Goal: Information Seeking & Learning: Learn about a topic

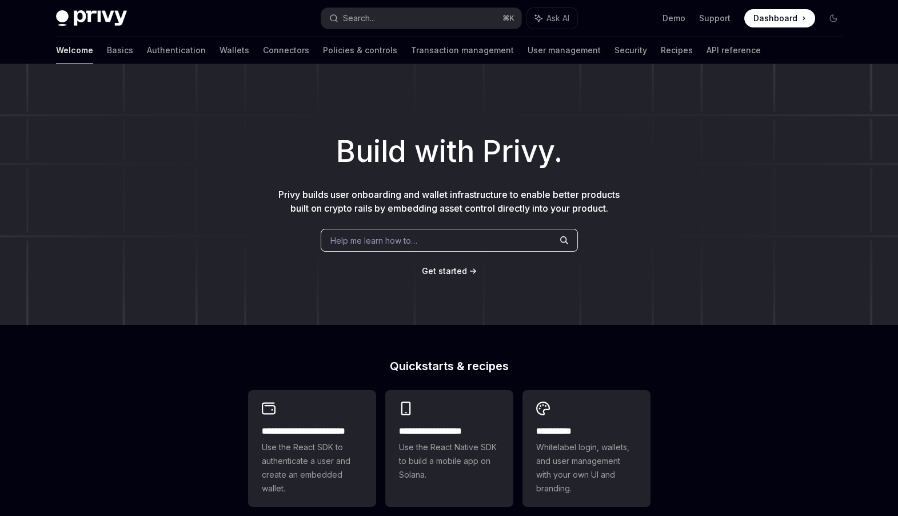
click at [346, 203] on span "Privy builds user onboarding and wallet infrastructure to enable better product…" at bounding box center [448, 201] width 341 height 25
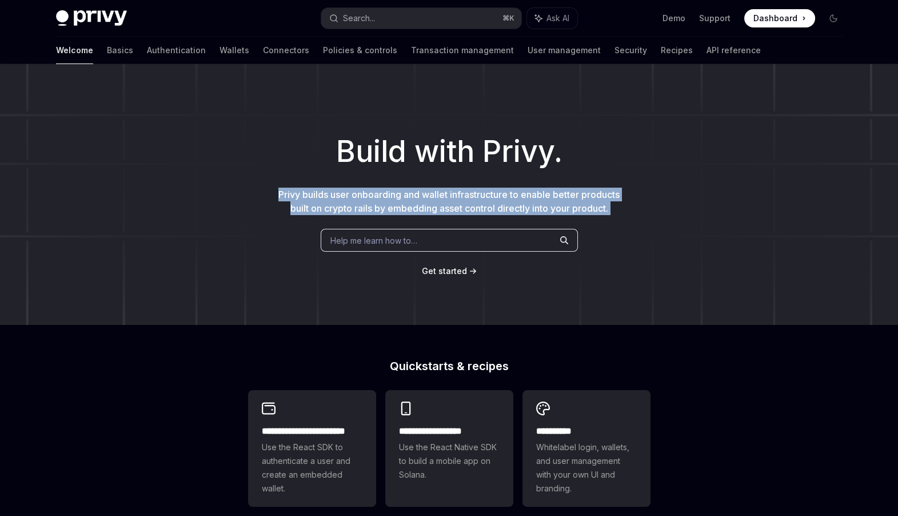
click at [346, 203] on span "Privy builds user onboarding and wallet infrastructure to enable better product…" at bounding box center [448, 201] width 341 height 25
click at [371, 206] on span "Privy builds user onboarding and wallet infrastructure to enable better product…" at bounding box center [448, 201] width 341 height 25
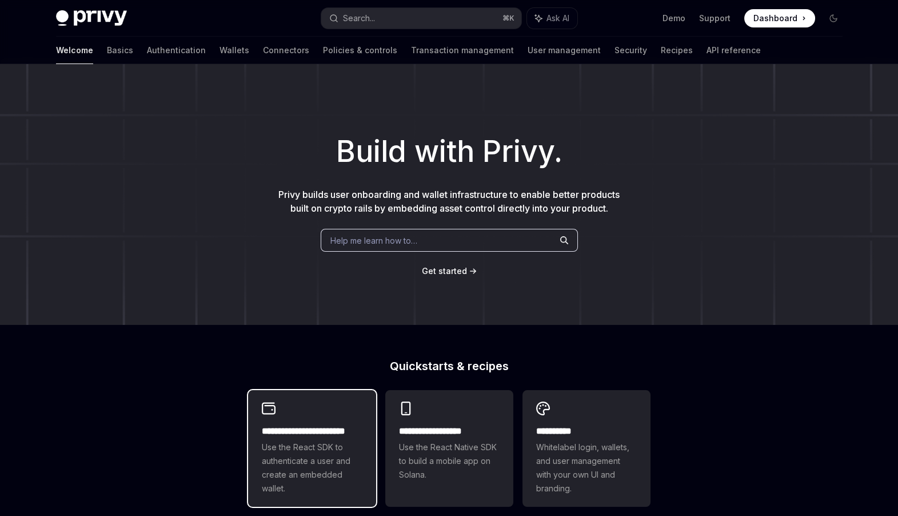
click at [318, 481] on span "Use the React SDK to authenticate a user and create an embedded wallet." at bounding box center [312, 467] width 101 height 55
type textarea "*"
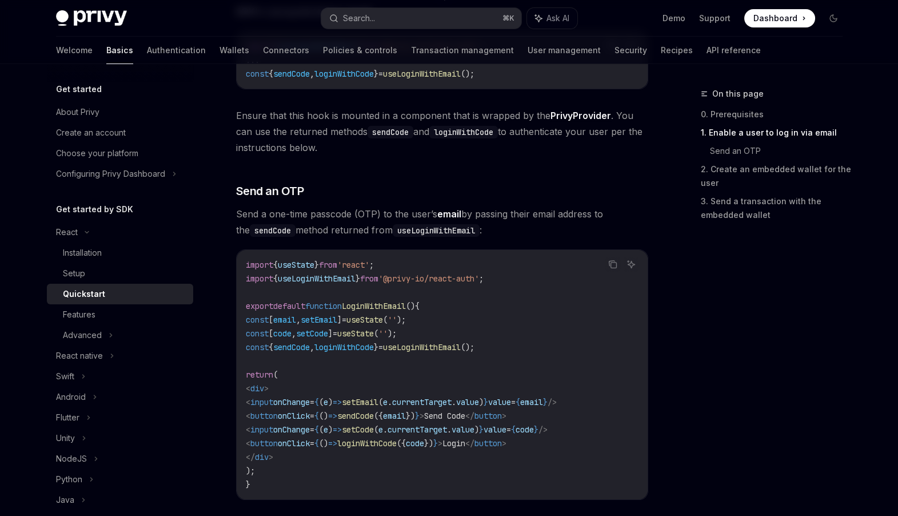
scroll to position [366, 0]
click at [470, 18] on button "Search... ⌘ K" at bounding box center [421, 18] width 200 height 21
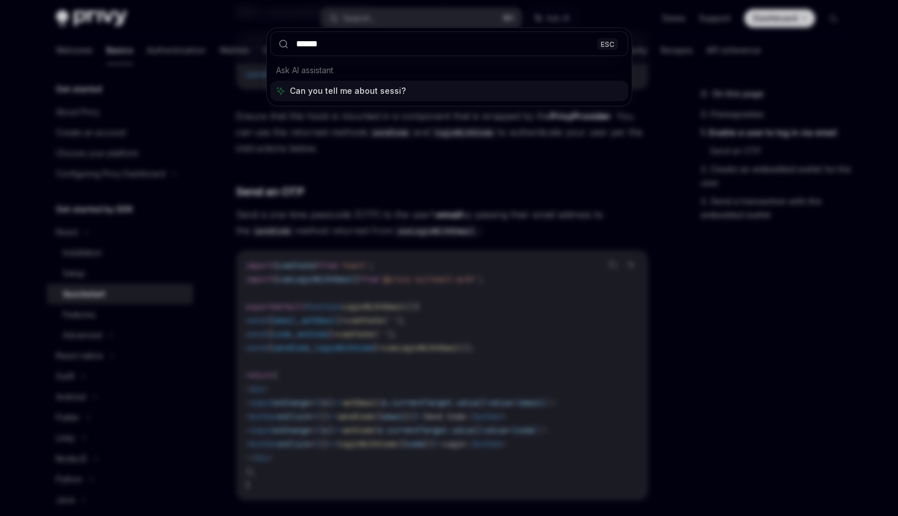
type input "*******"
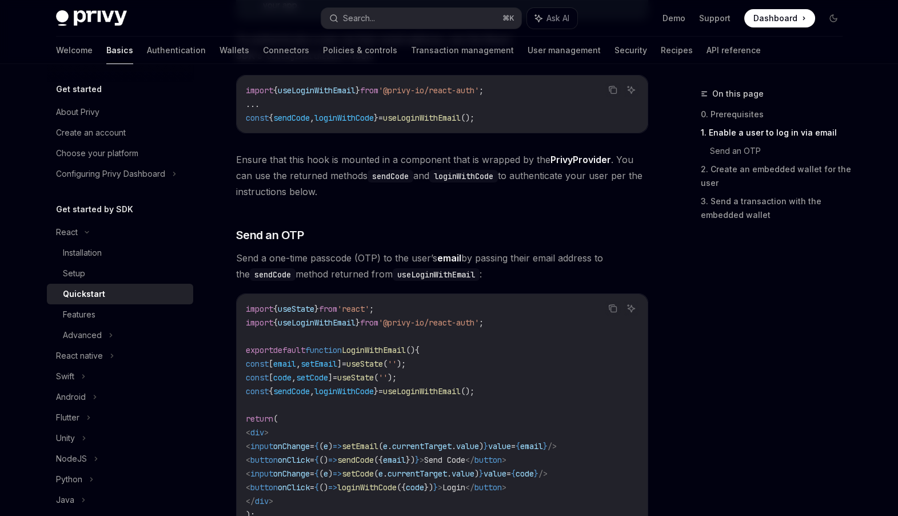
scroll to position [366, 0]
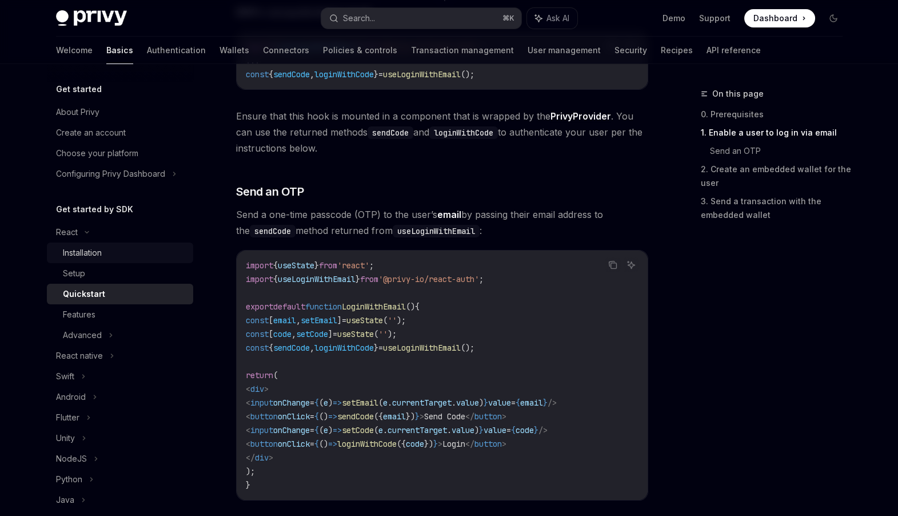
click at [123, 258] on div "Installation" at bounding box center [124, 253] width 123 height 14
type textarea "*"
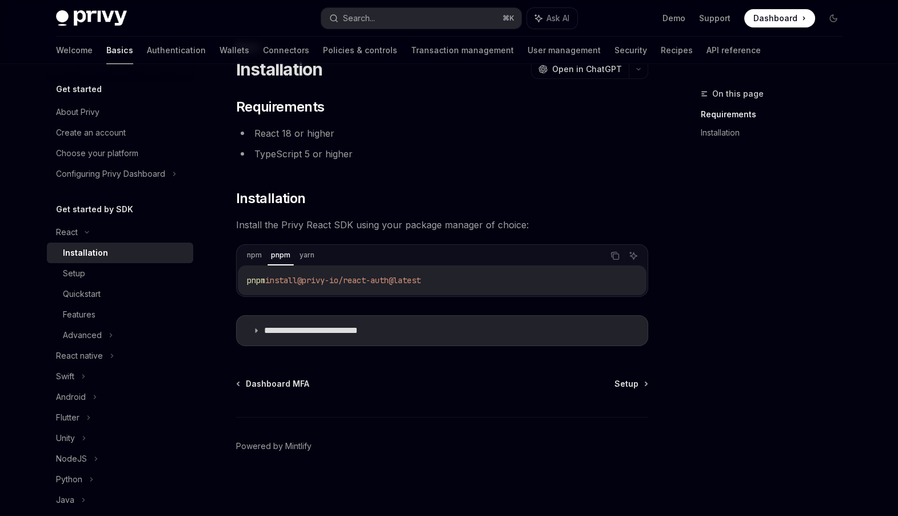
scroll to position [46, 0]
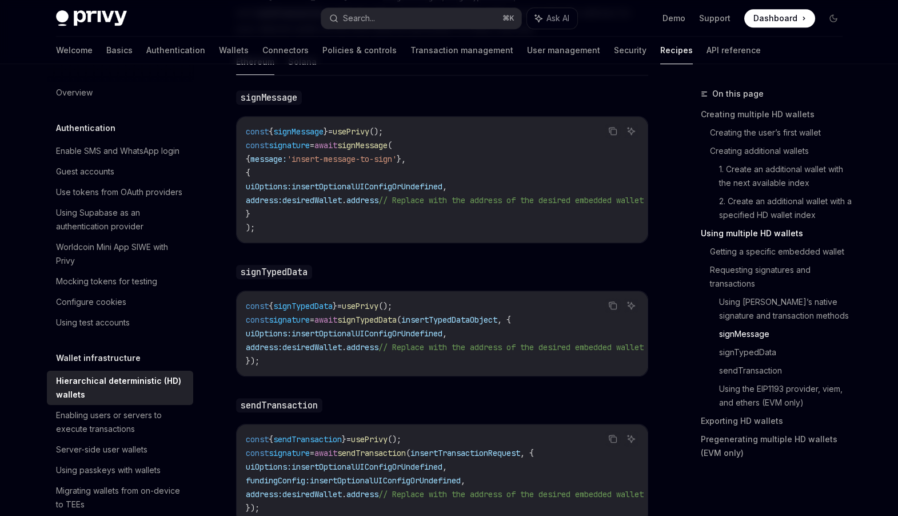
scroll to position [1991, 0]
click at [438, 179] on span "insertOptionalUIConfigOrUndefined" at bounding box center [366, 184] width 151 height 10
click at [494, 177] on code "const { signMessage } = usePrivy (); const signature = await signMessage ( { me…" at bounding box center [458, 178] width 425 height 110
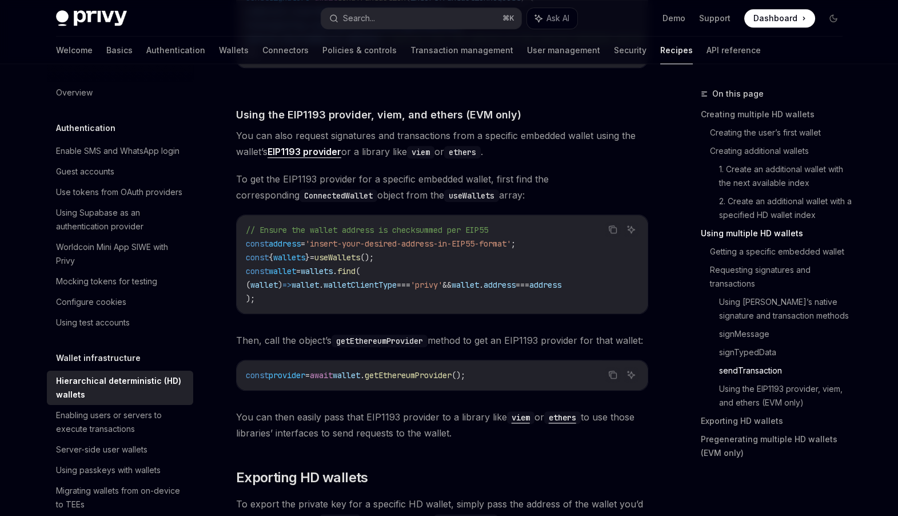
scroll to position [2471, 0]
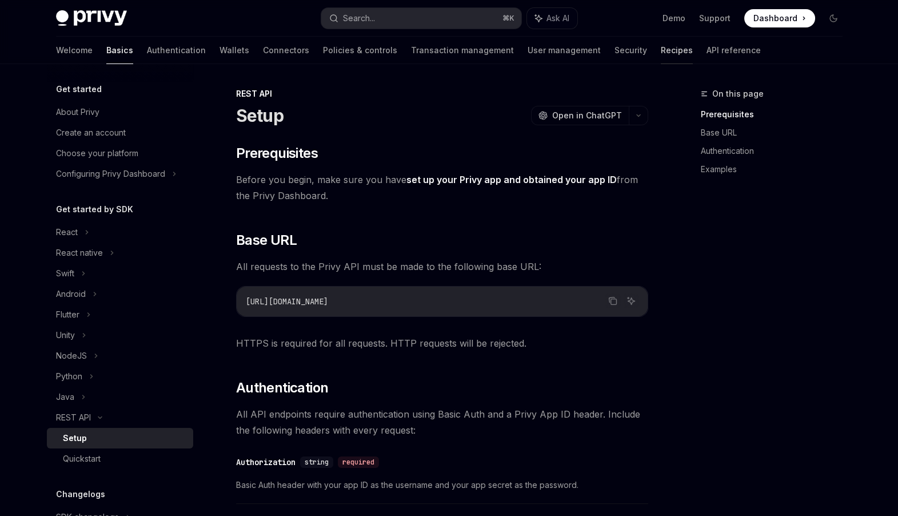
click at [661, 52] on link "Recipes" at bounding box center [677, 50] width 32 height 27
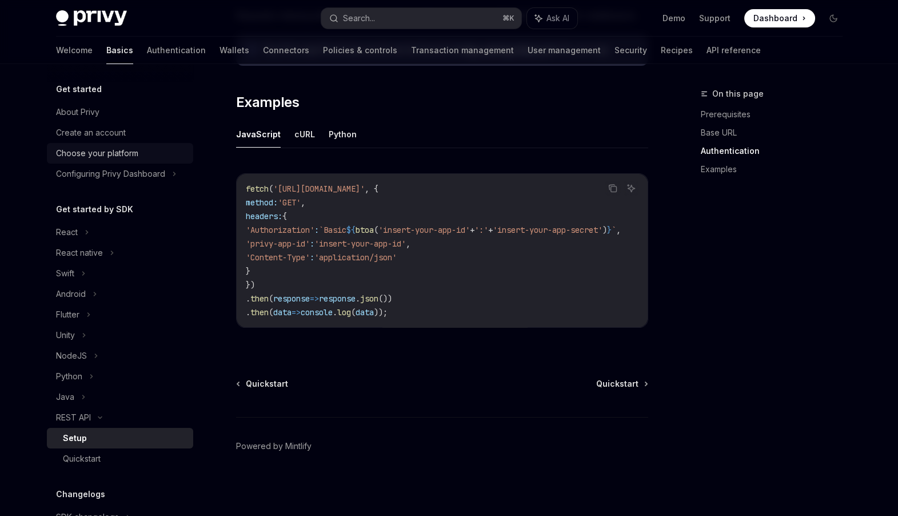
scroll to position [133, 0]
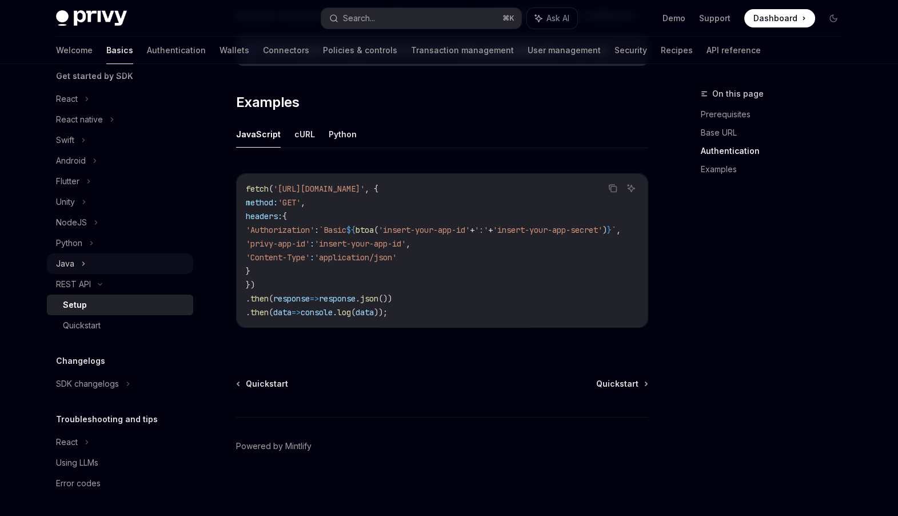
click at [109, 258] on div "Java" at bounding box center [120, 263] width 146 height 21
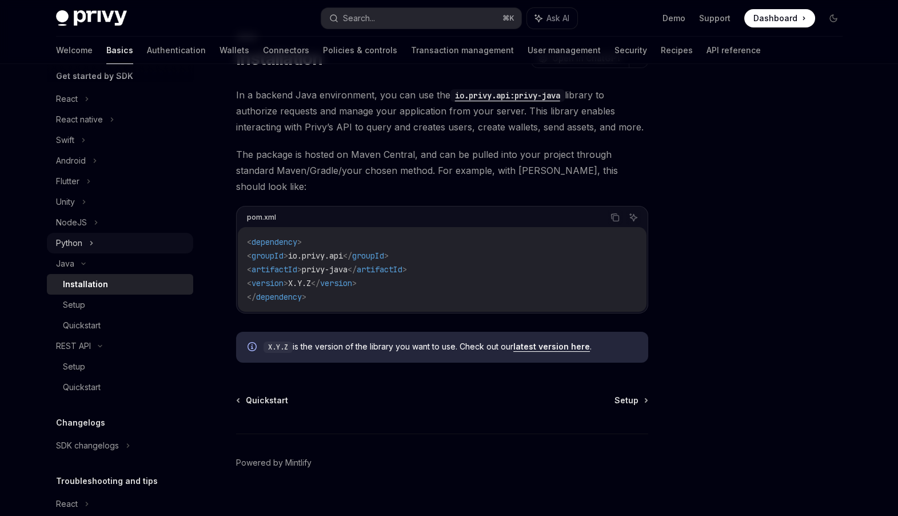
click at [109, 246] on div "Python" at bounding box center [120, 243] width 146 height 21
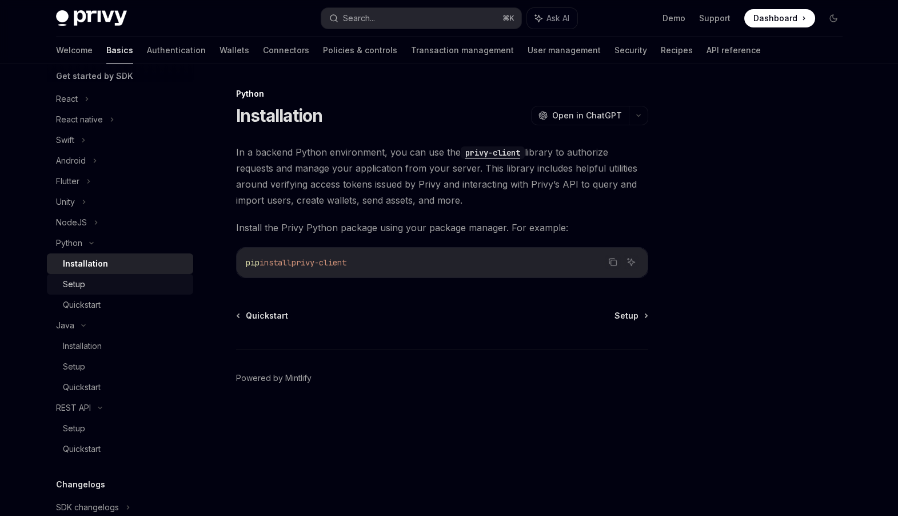
click at [102, 281] on div "Setup" at bounding box center [124, 284] width 123 height 14
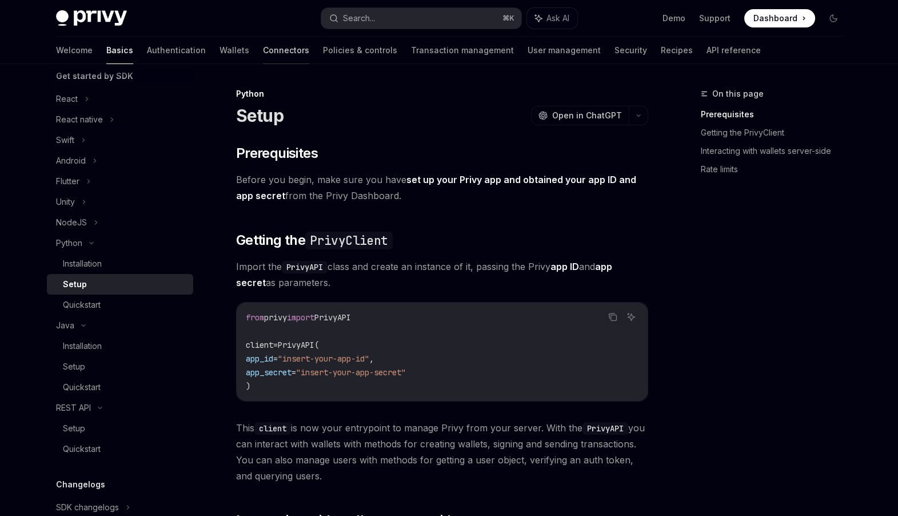
click at [263, 42] on link "Connectors" at bounding box center [286, 50] width 46 height 27
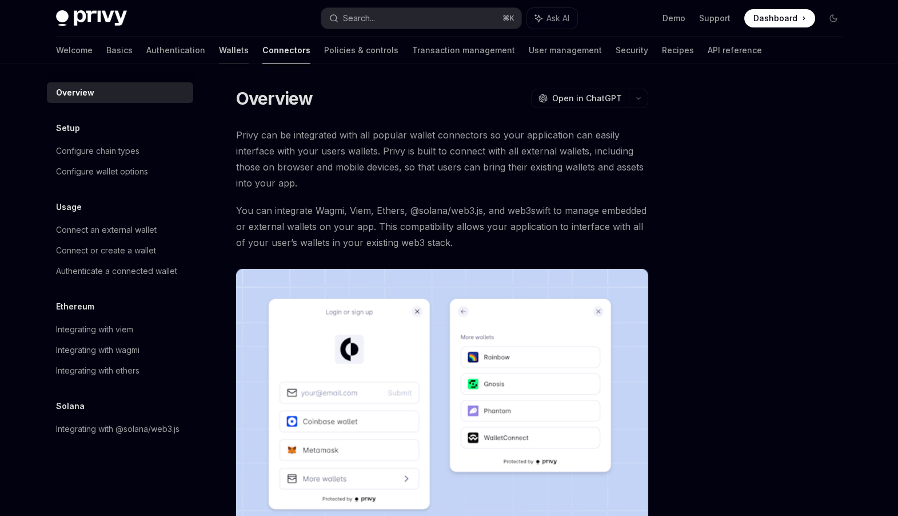
click at [219, 59] on link "Wallets" at bounding box center [234, 50] width 30 height 27
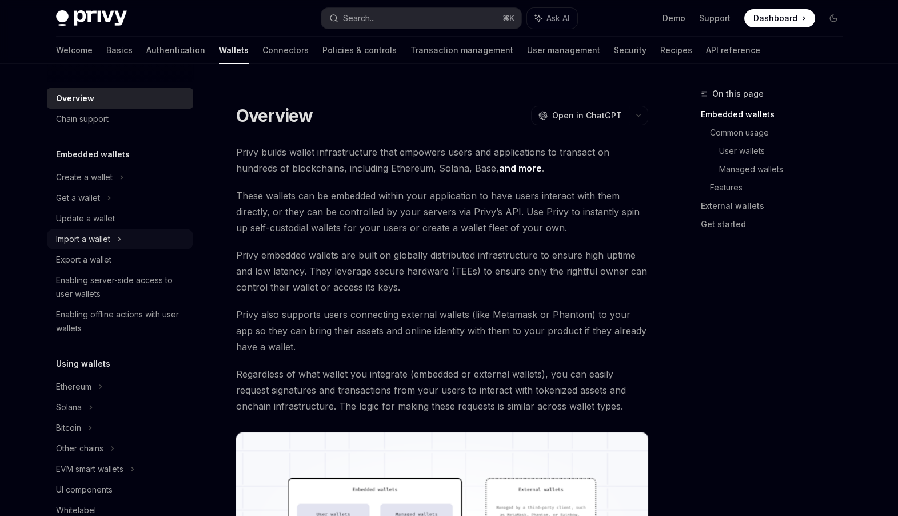
click at [147, 238] on div "Import a wallet" at bounding box center [120, 239] width 146 height 21
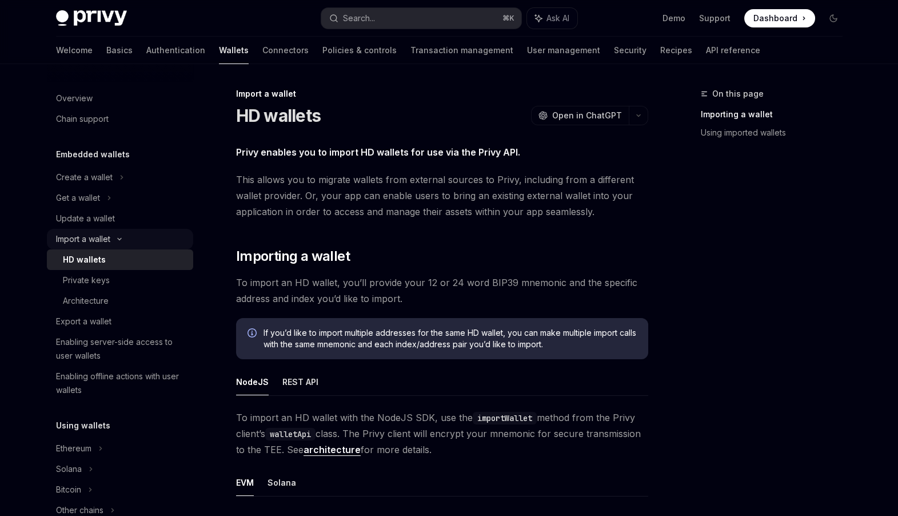
click at [147, 237] on div "Import a wallet" at bounding box center [120, 239] width 146 height 21
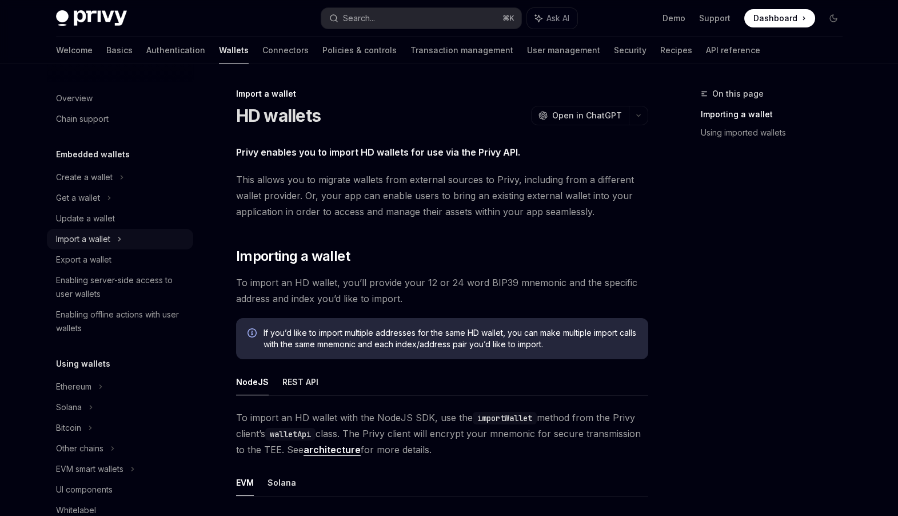
click at [147, 239] on div "Import a wallet" at bounding box center [120, 239] width 146 height 21
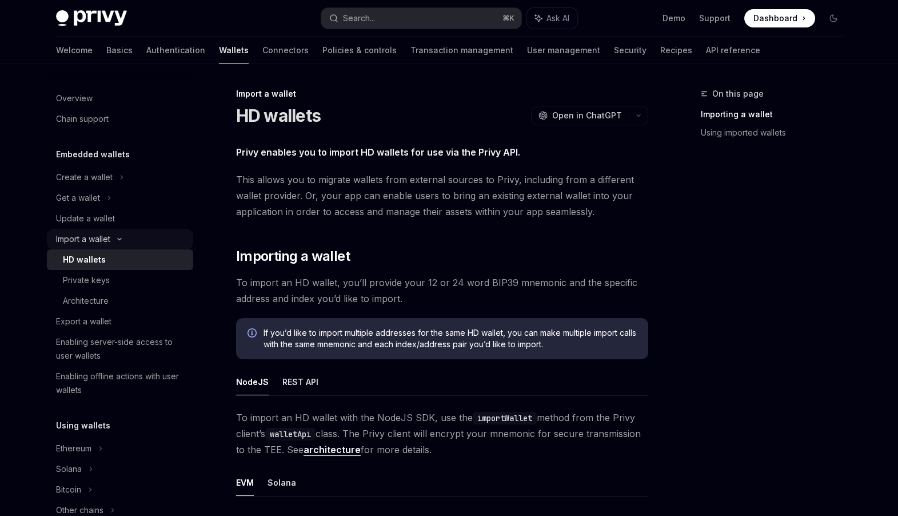
click at [147, 239] on div "Import a wallet" at bounding box center [120, 239] width 146 height 21
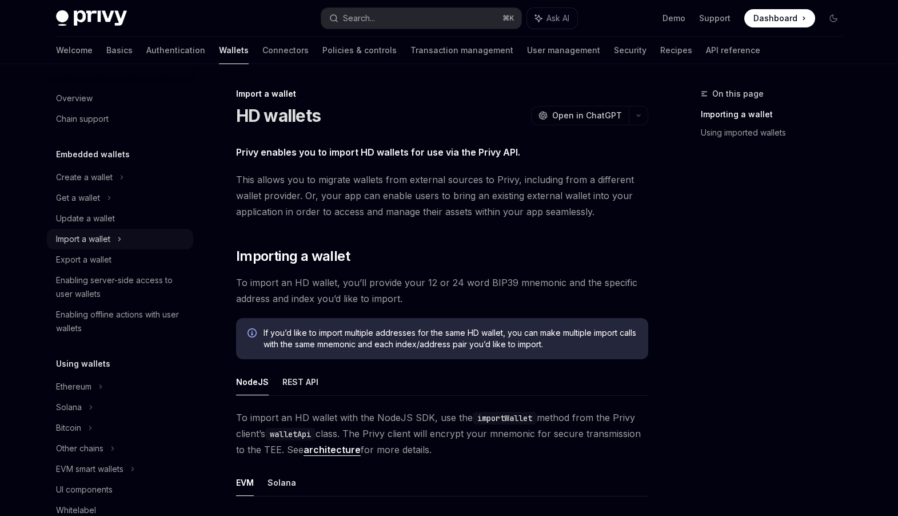
click at [147, 245] on div "Import a wallet" at bounding box center [120, 239] width 146 height 21
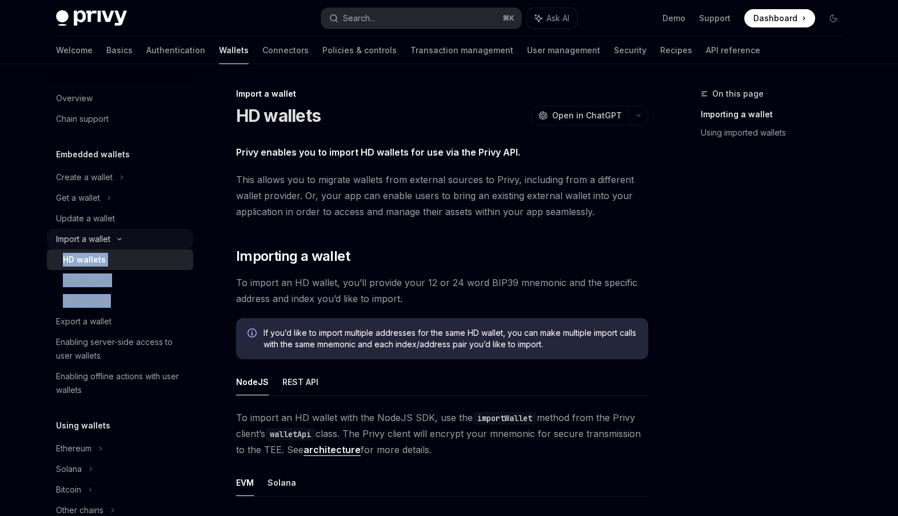
click at [147, 242] on div "Import a wallet" at bounding box center [120, 239] width 146 height 21
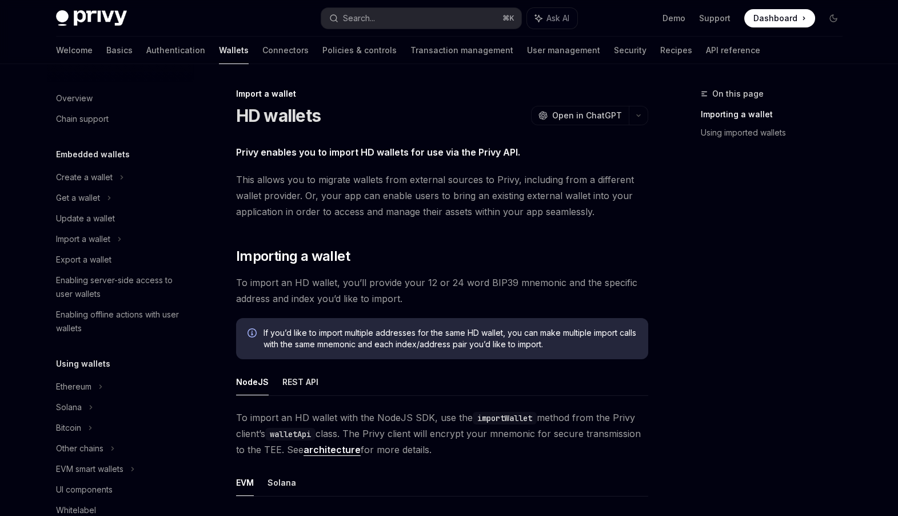
click at [265, 308] on div "Privy enables you to import HD wallets for use via the Privy API. This allows y…" at bounding box center [442, 499] width 412 height 710
click at [117, 283] on div "Enabling server-side access to user wallets" at bounding box center [121, 286] width 130 height 27
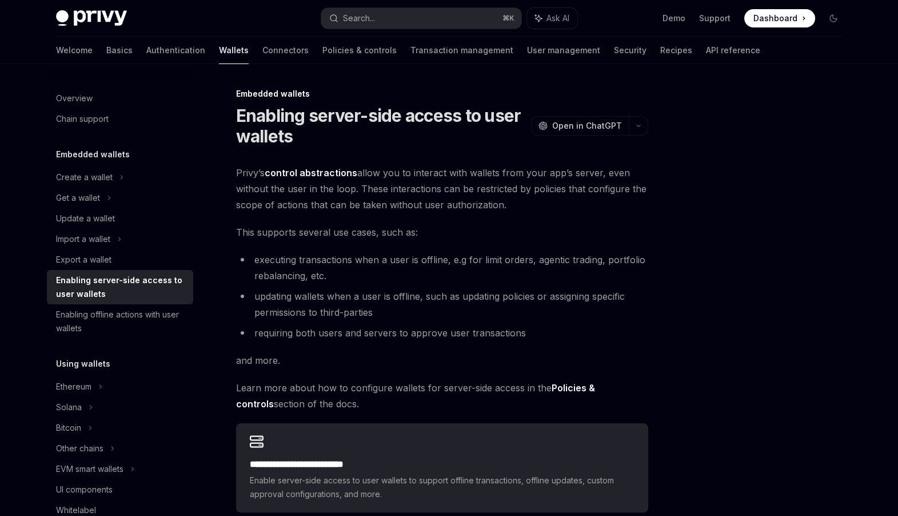
click at [316, 188] on span "Privy’s control abstractions allow you to interact with wallets from your app’s…" at bounding box center [442, 189] width 412 height 48
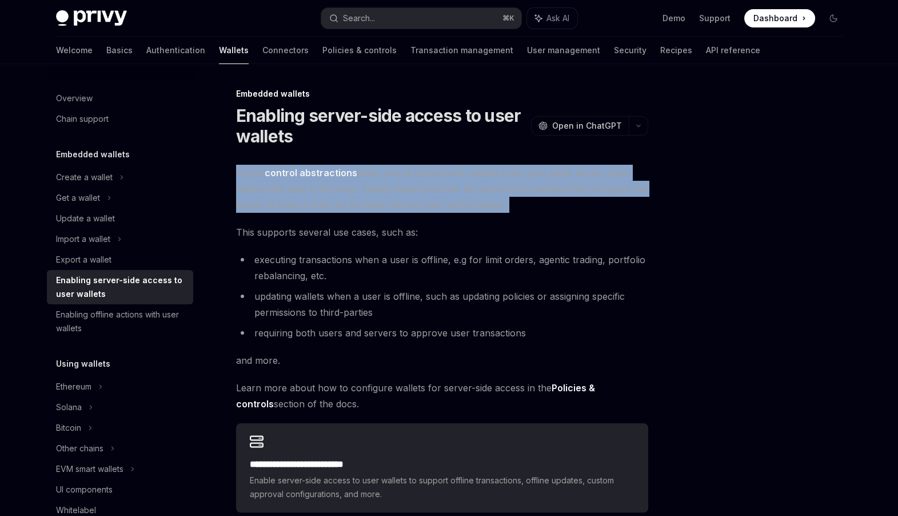
click at [316, 188] on span "Privy’s control abstractions allow you to interact with wallets from your app’s…" at bounding box center [442, 189] width 412 height 48
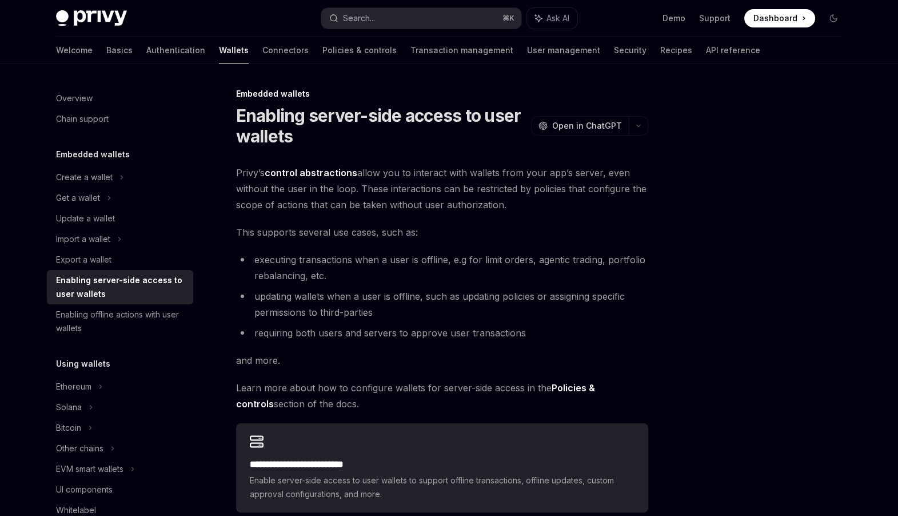
click at [406, 185] on span "Privy’s control abstractions allow you to interact with wallets from your app’s…" at bounding box center [442, 189] width 412 height 48
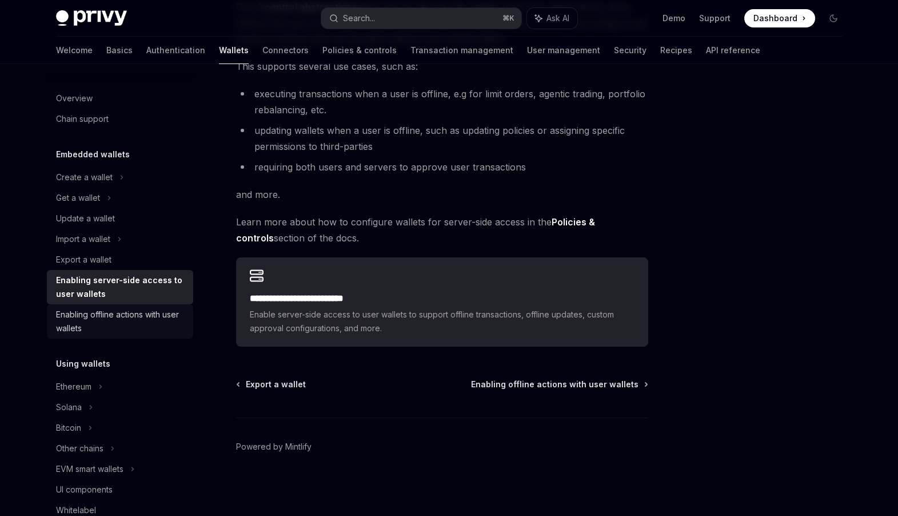
click at [134, 315] on div "Enabling offline actions with user wallets" at bounding box center [121, 320] width 130 height 27
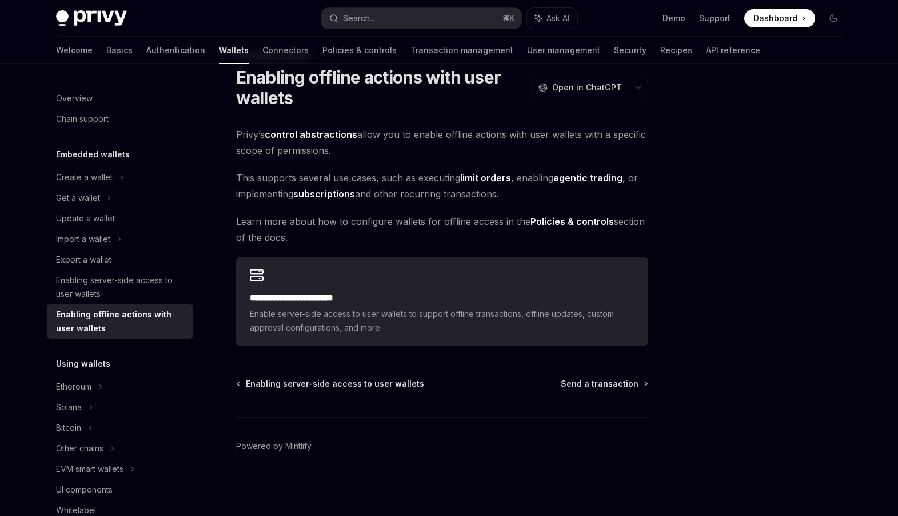
scroll to position [38, 0]
click at [125, 259] on div "Export a wallet" at bounding box center [121, 260] width 130 height 14
type textarea "*"
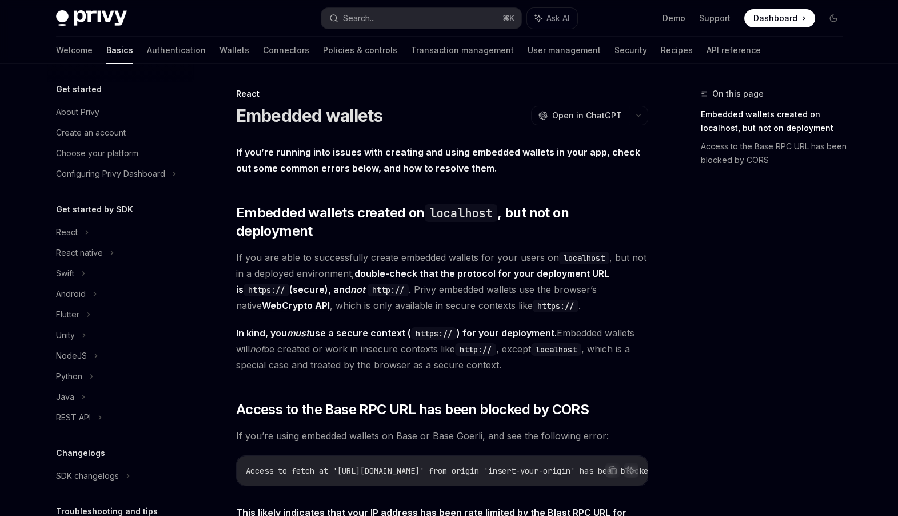
scroll to position [195, 0]
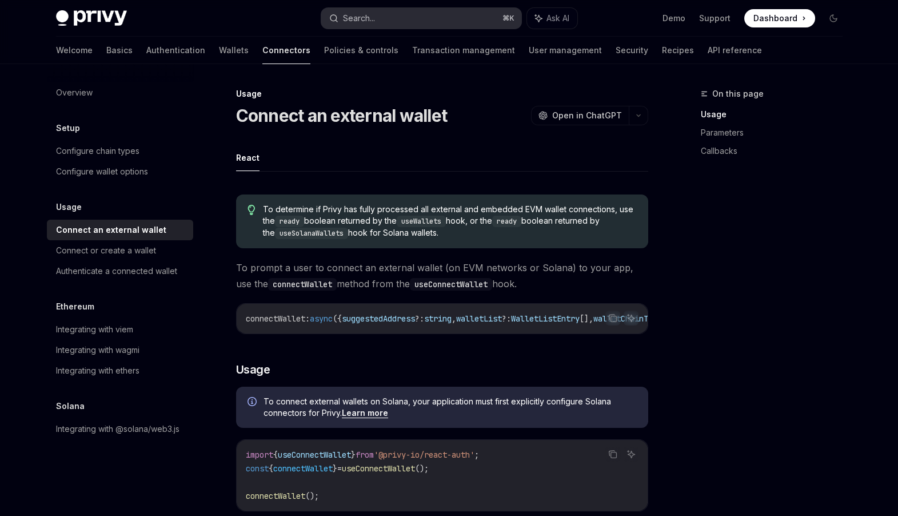
click at [447, 15] on button "Search... ⌘ K" at bounding box center [421, 18] width 200 height 21
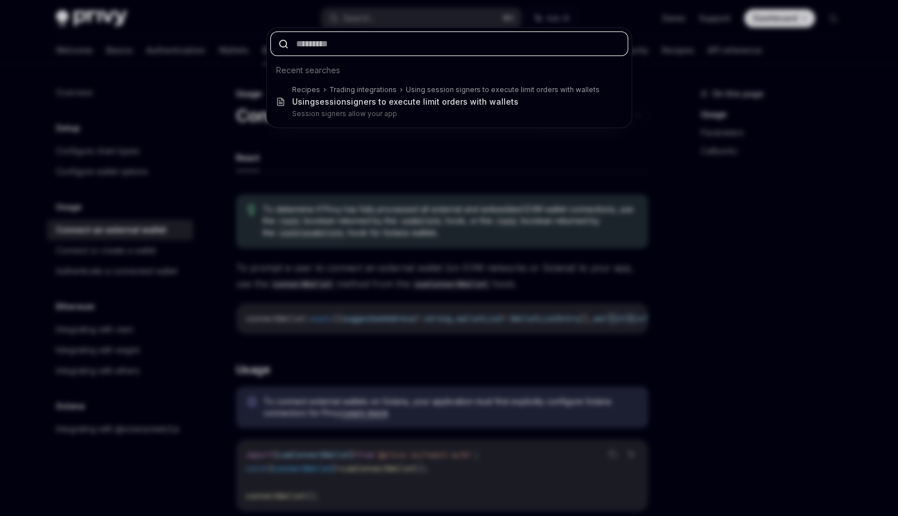
paste input "**********"
type input "**********"
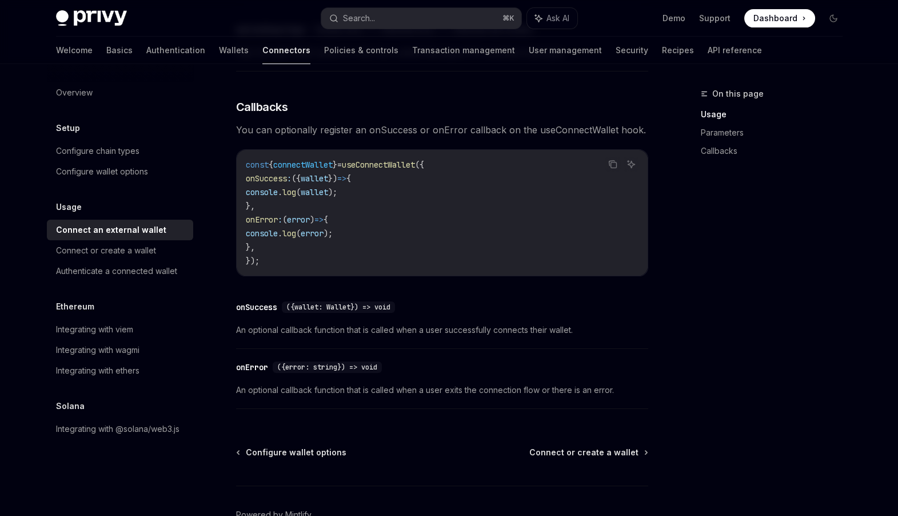
scroll to position [736, 0]
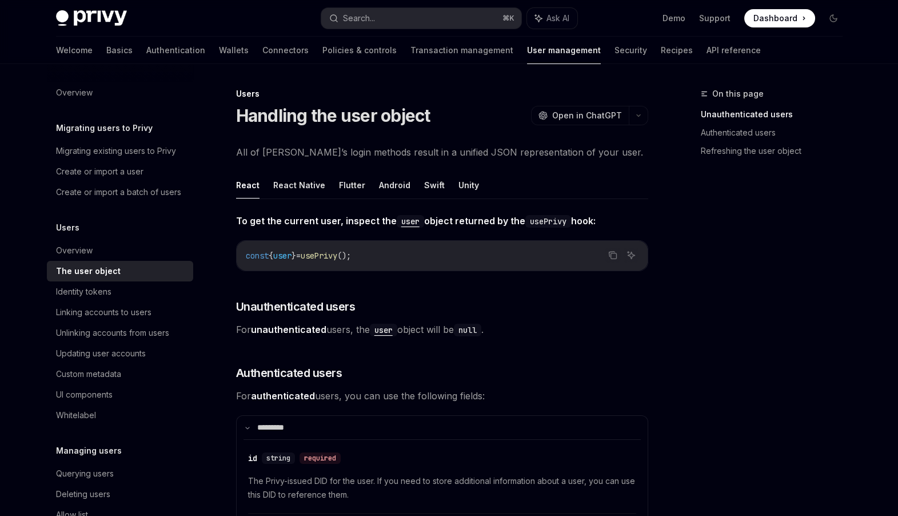
scroll to position [285, 0]
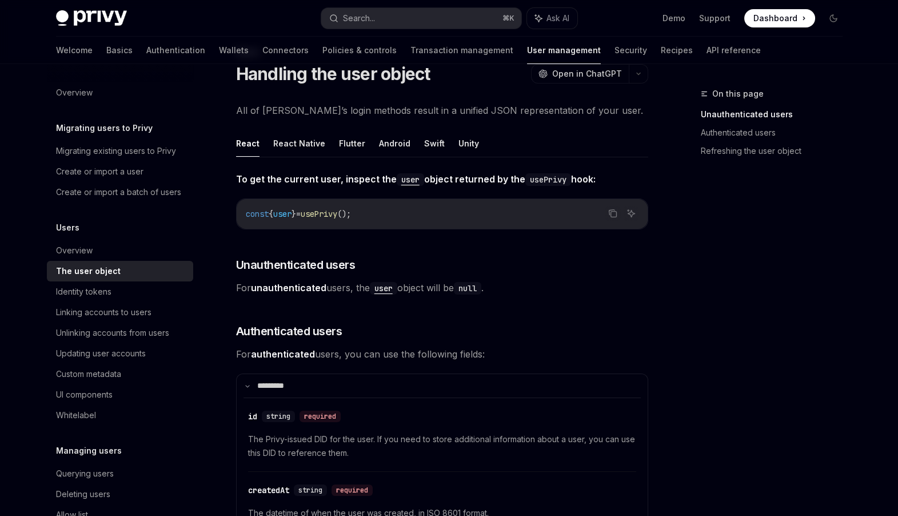
scroll to position [30, 0]
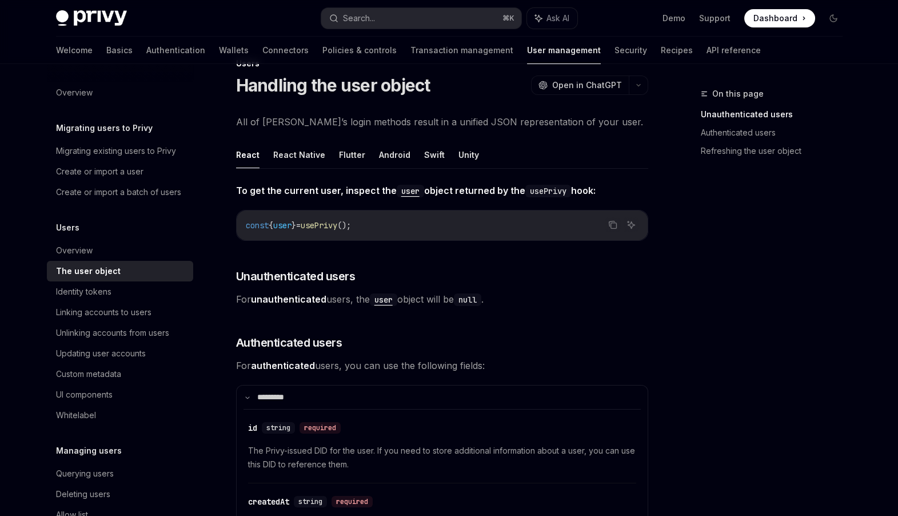
click at [391, 301] on code "user" at bounding box center [383, 299] width 27 height 13
click at [401, 183] on span "To get the current user, inspect the user object returned by the usePrivy hook:" at bounding box center [442, 190] width 412 height 16
click at [407, 194] on code "user" at bounding box center [410, 191] width 27 height 13
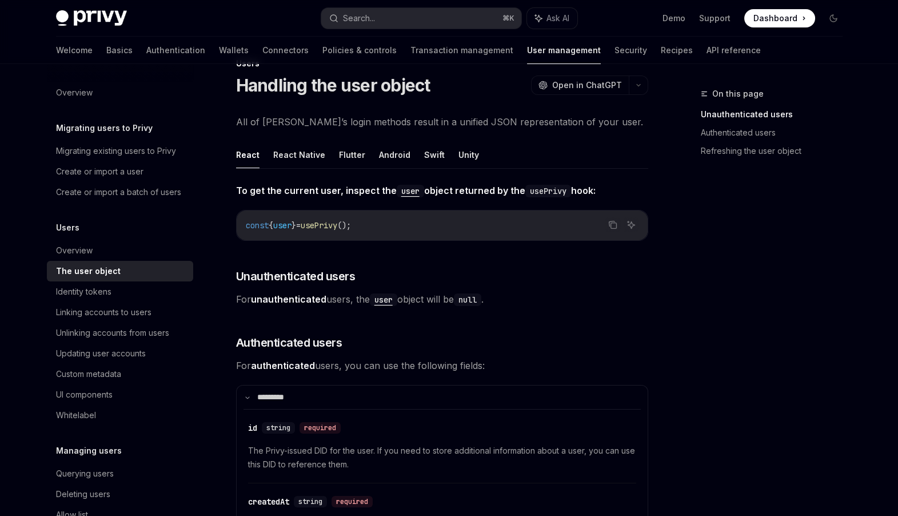
type textarea "*"
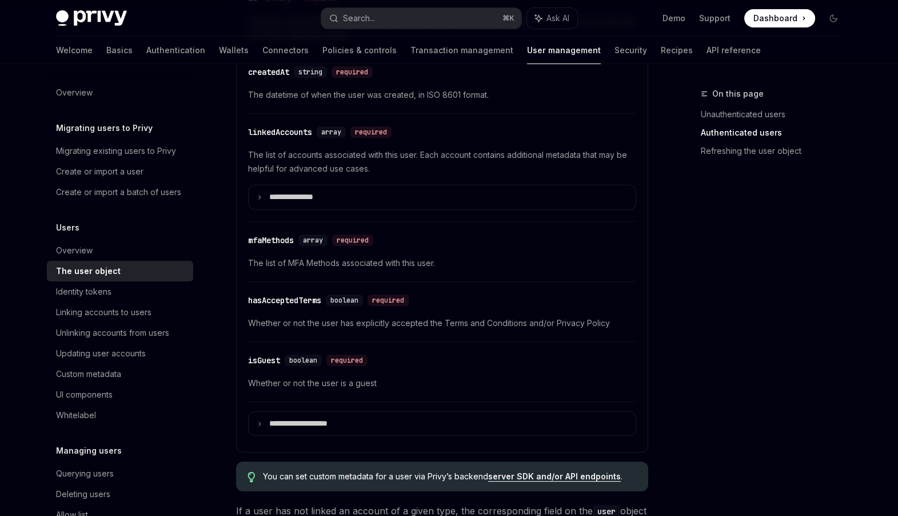
scroll to position [406, 0]
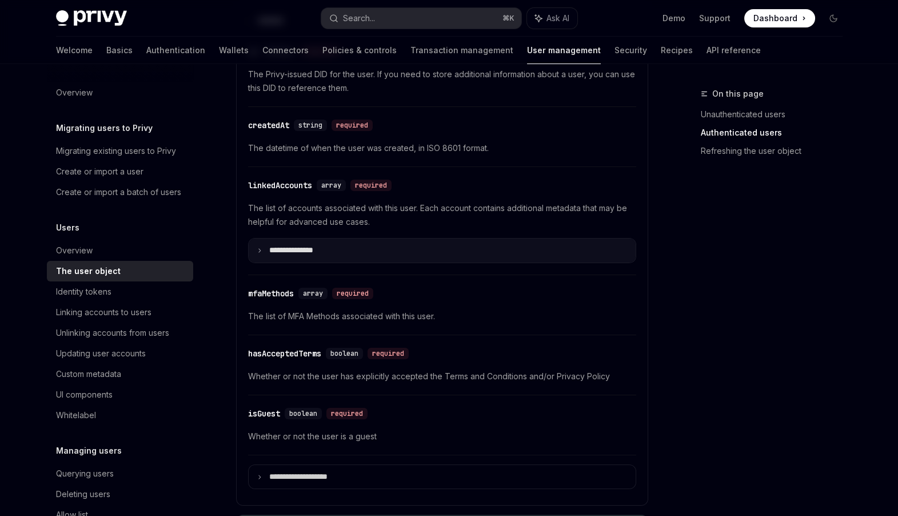
click at [333, 249] on summary "**********" at bounding box center [442, 249] width 387 height 23
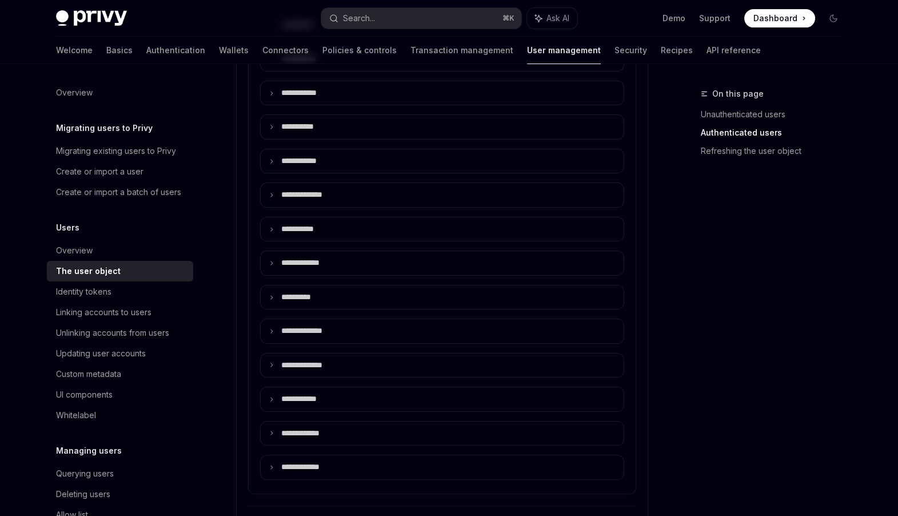
scroll to position [280, 0]
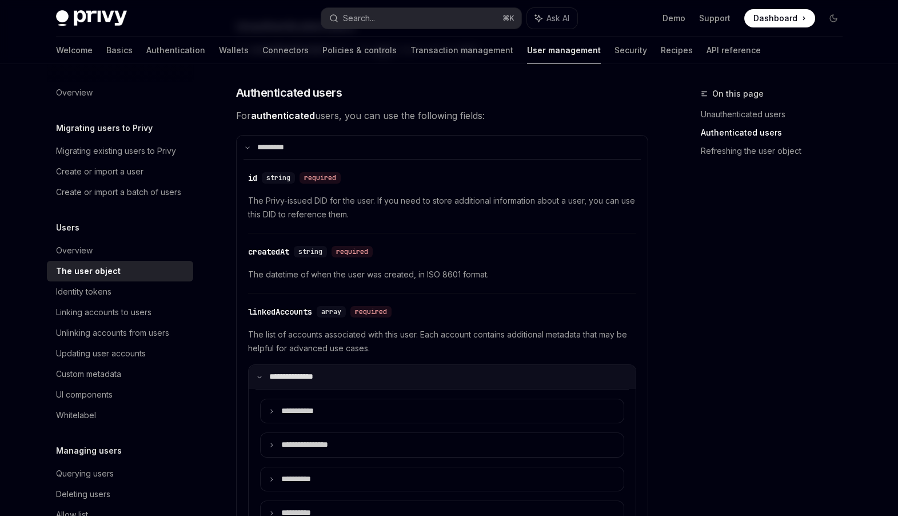
click at [360, 370] on summary "**********" at bounding box center [442, 376] width 387 height 23
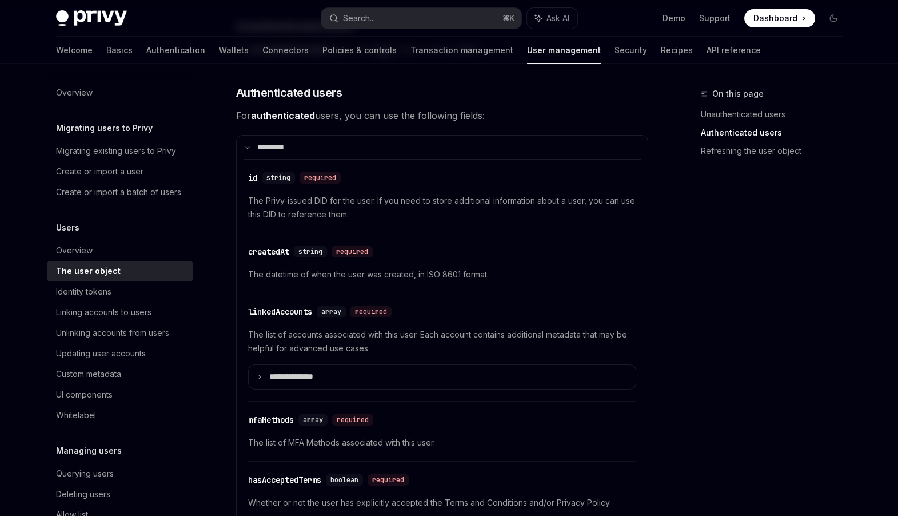
click at [263, 203] on span "The Privy-issued DID for the user. If you need to store additional information …" at bounding box center [442, 207] width 388 height 27
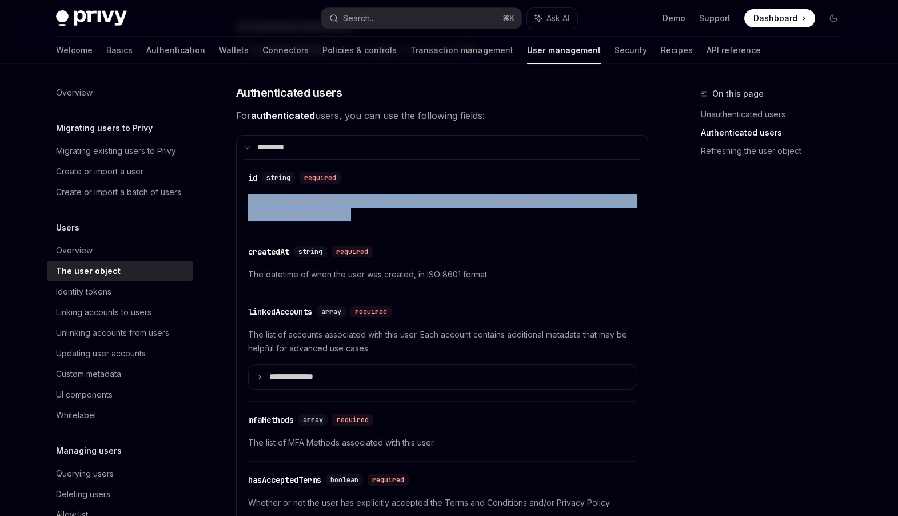
click at [263, 203] on span "The Privy-issued DID for the user. If you need to store additional information …" at bounding box center [442, 207] width 388 height 27
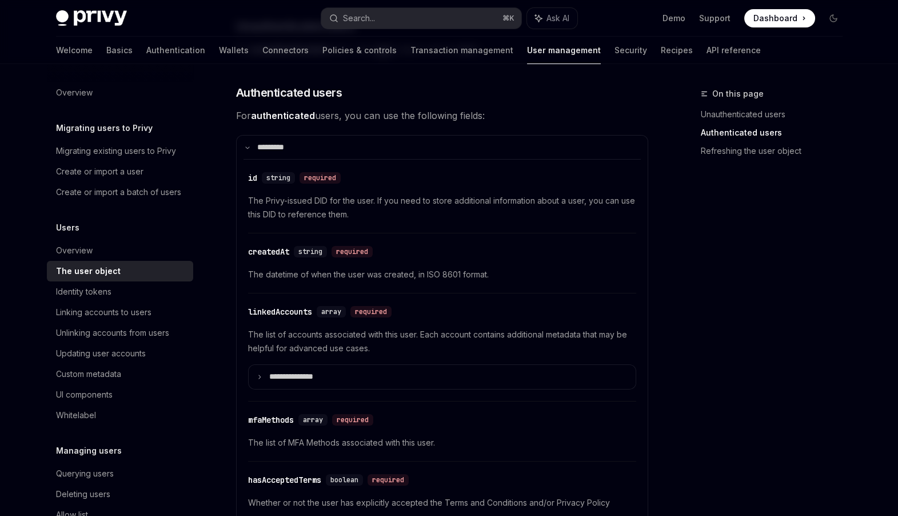
click at [302, 193] on div "​ id string required The Privy-issued DID for the user. If you need to store ad…" at bounding box center [442, 199] width 388 height 68
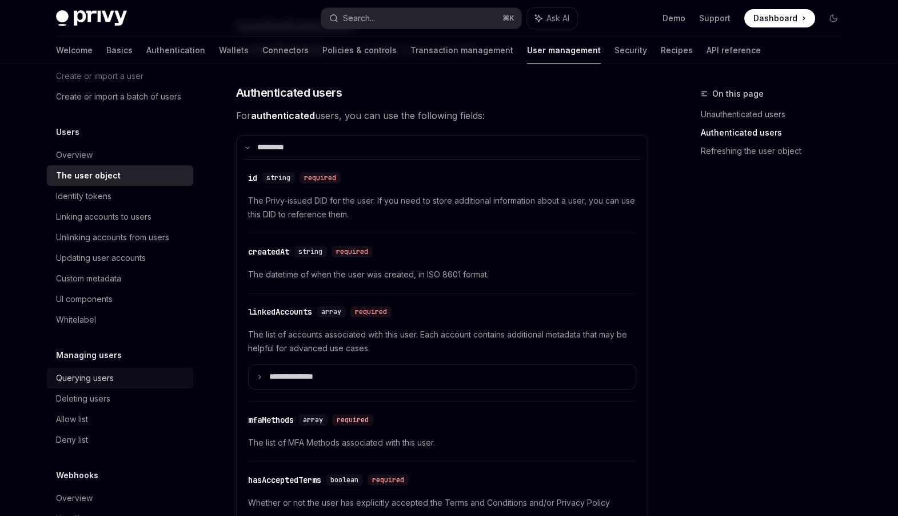
scroll to position [0, 0]
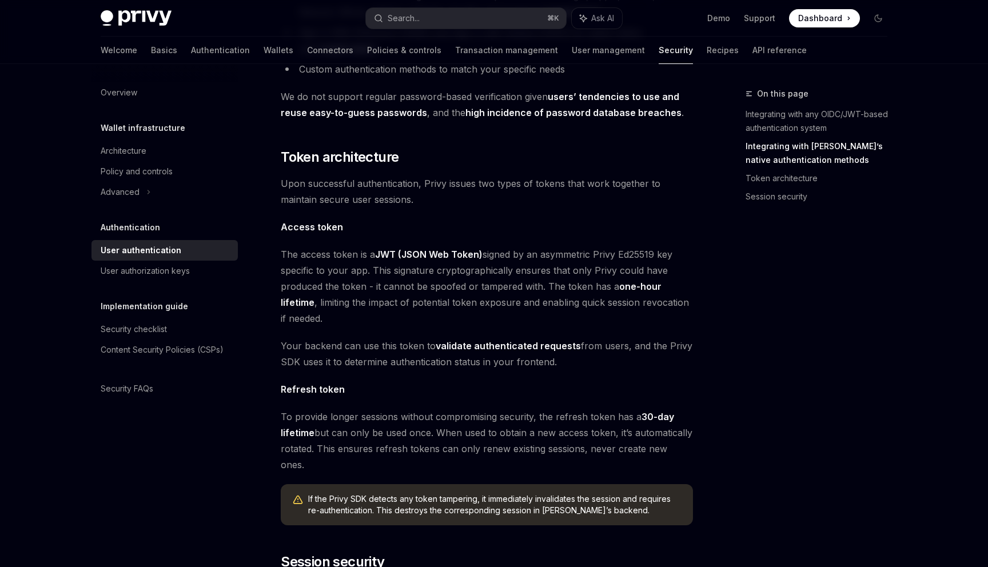
scroll to position [849, 0]
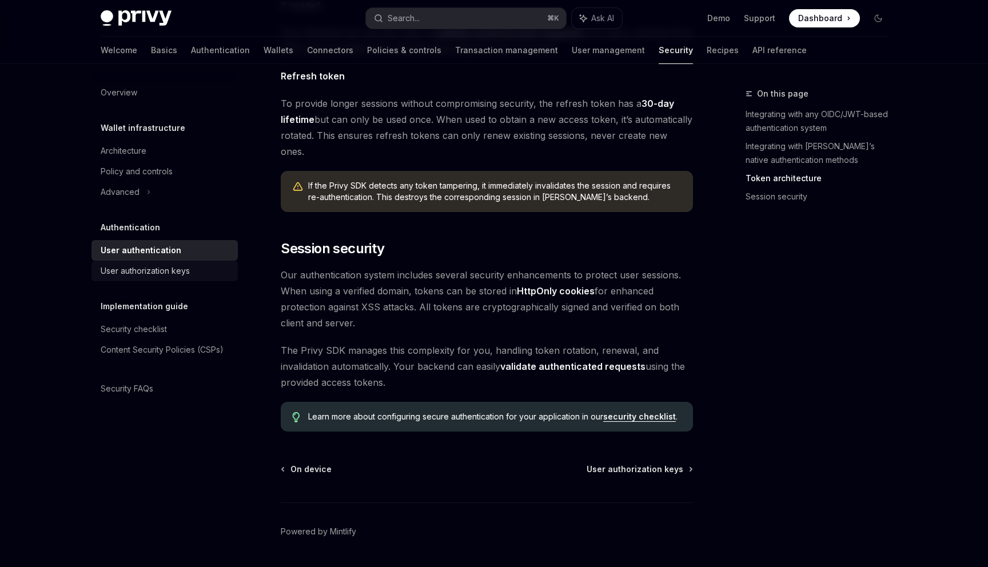
click at [157, 266] on div "User authorization keys" at bounding box center [145, 271] width 89 height 14
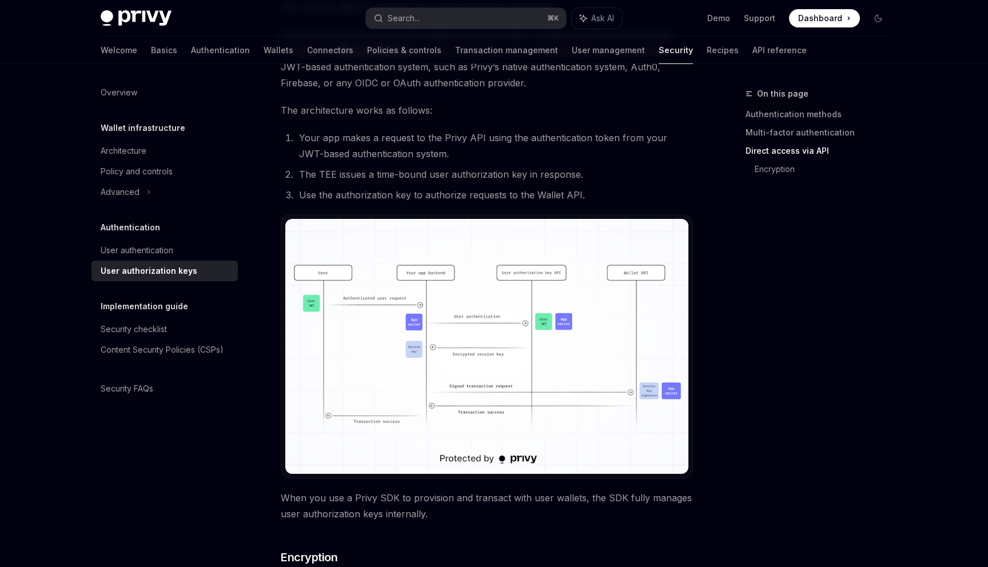
scroll to position [740, 0]
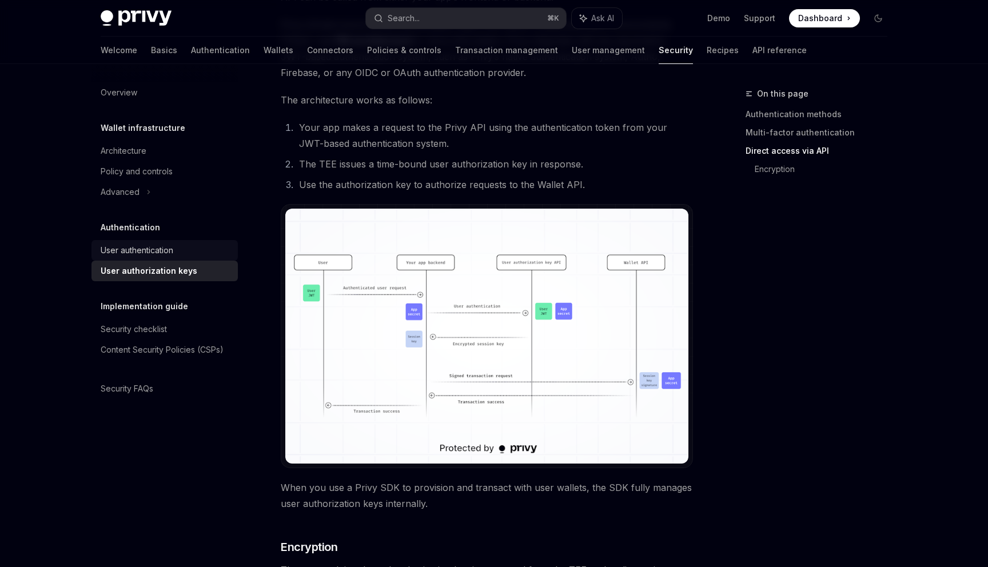
click at [160, 247] on div "User authentication" at bounding box center [137, 250] width 73 height 14
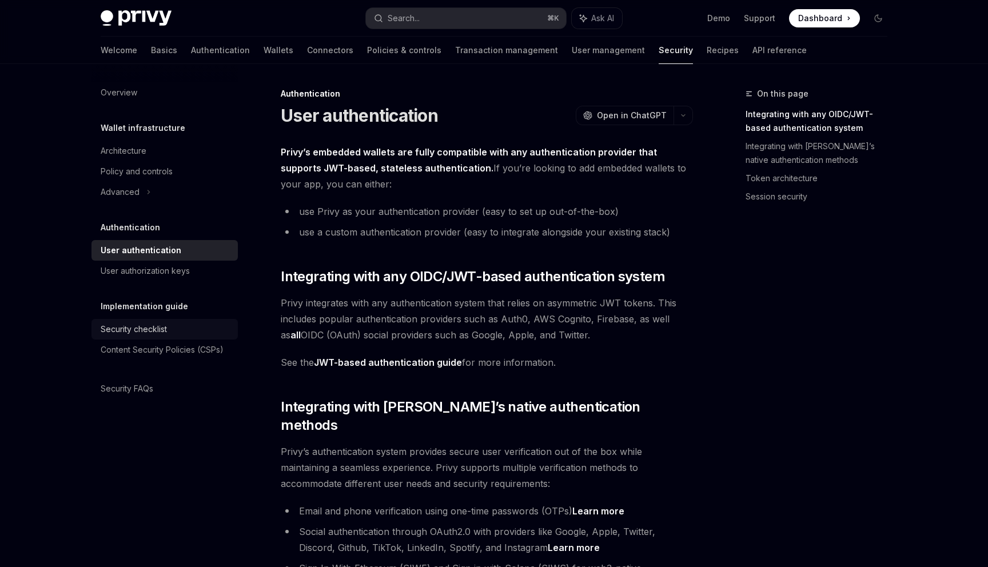
click at [164, 339] on link "Security checklist" at bounding box center [164, 329] width 146 height 21
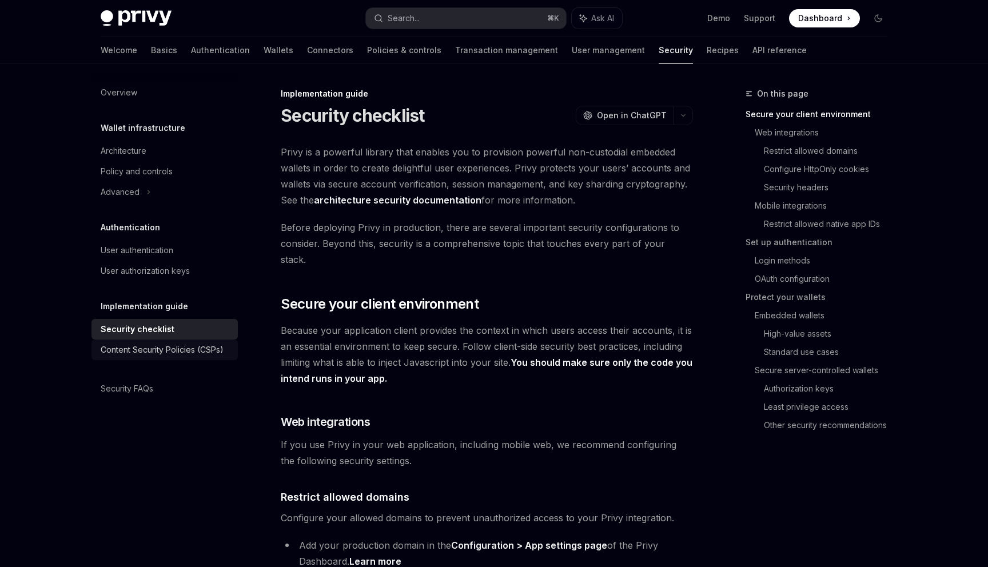
click at [182, 356] on div "Content Security Policies (CSPs)" at bounding box center [162, 350] width 123 height 14
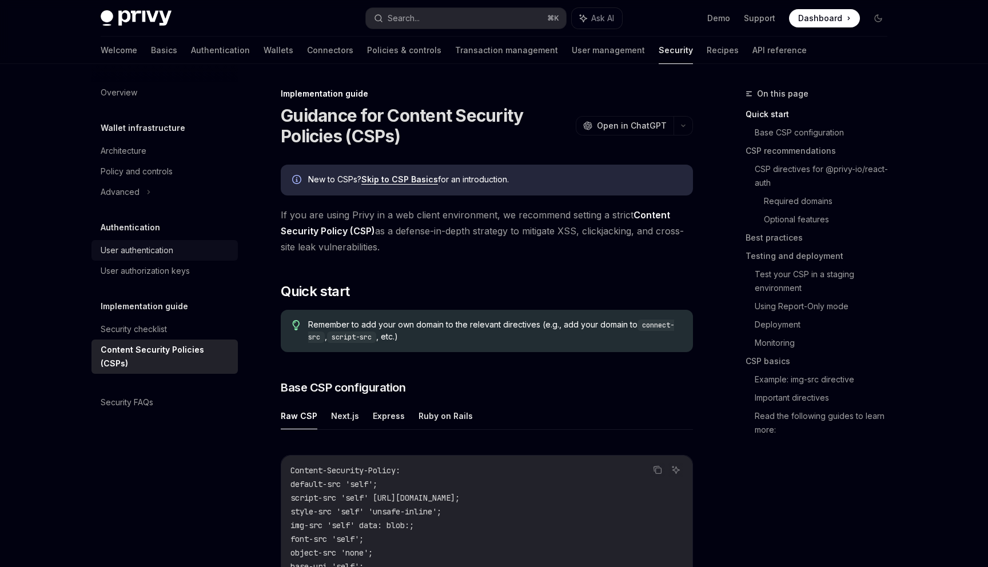
click at [190, 240] on link "User authentication" at bounding box center [164, 250] width 146 height 21
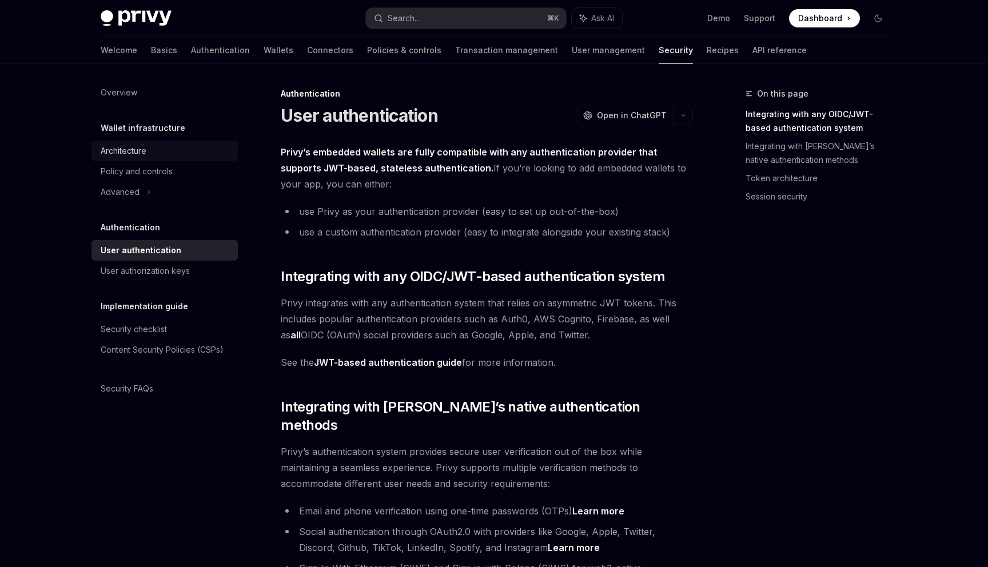
click at [175, 149] on div "Architecture" at bounding box center [166, 151] width 130 height 14
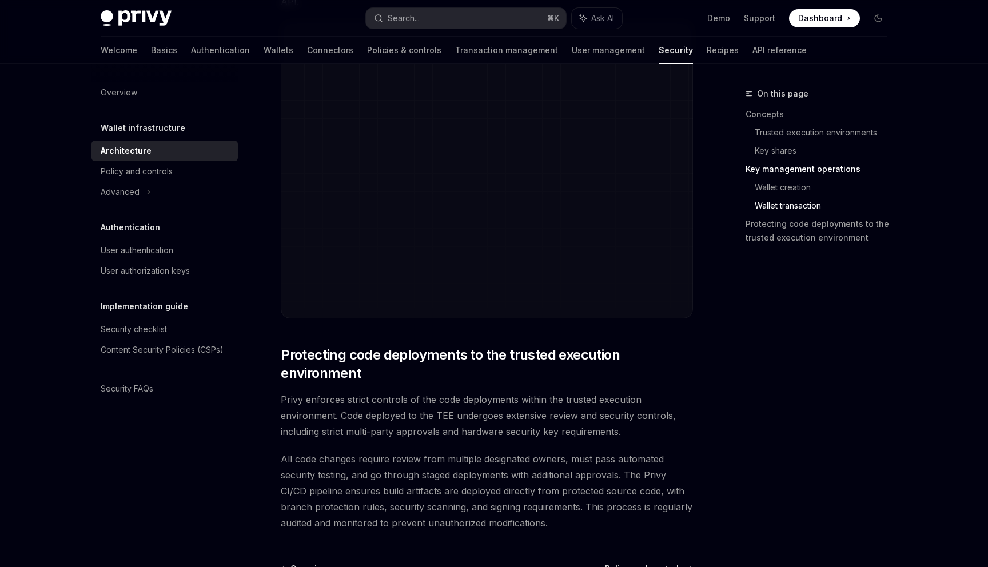
scroll to position [2311, 0]
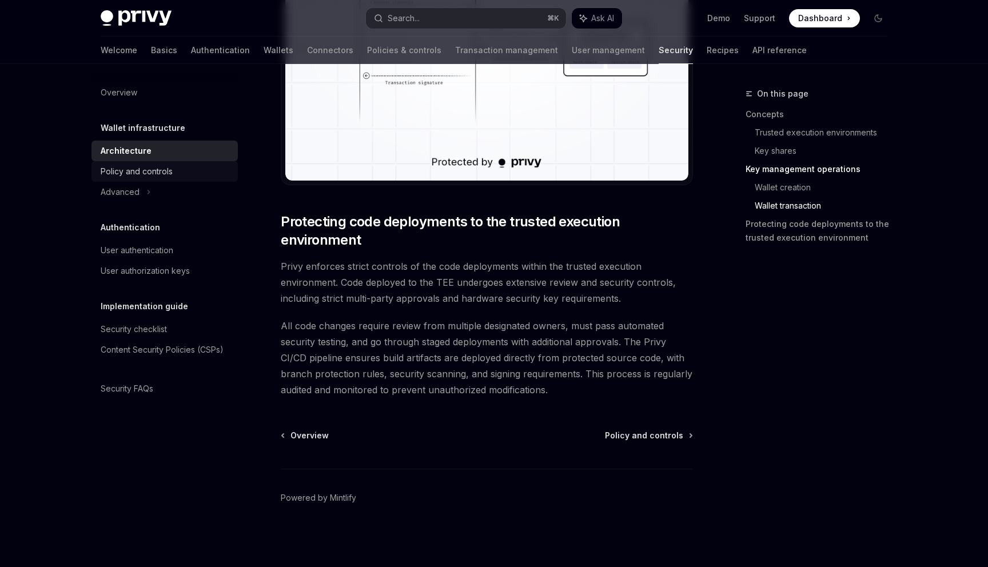
click at [156, 175] on div "Policy and controls" at bounding box center [137, 172] width 72 height 14
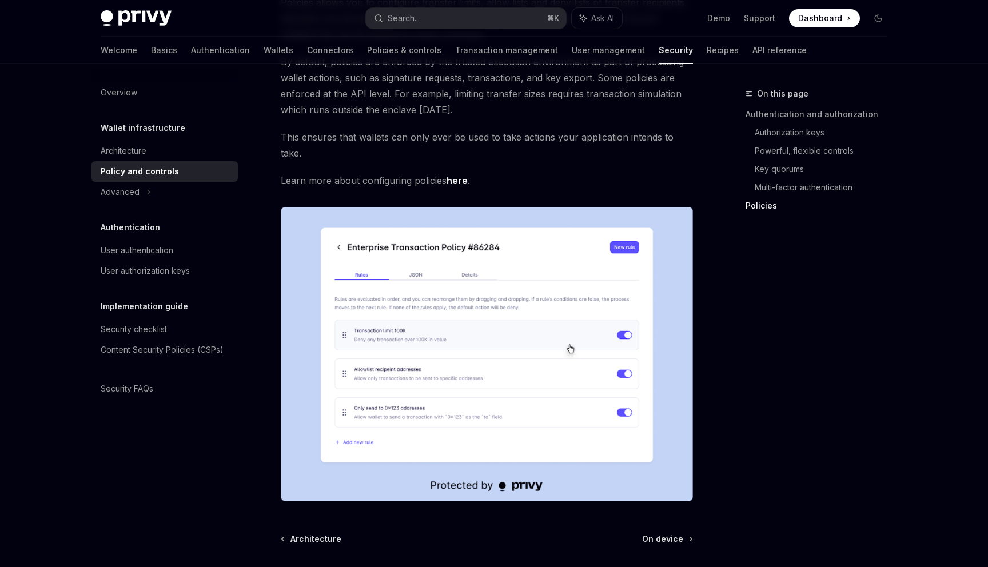
scroll to position [1369, 0]
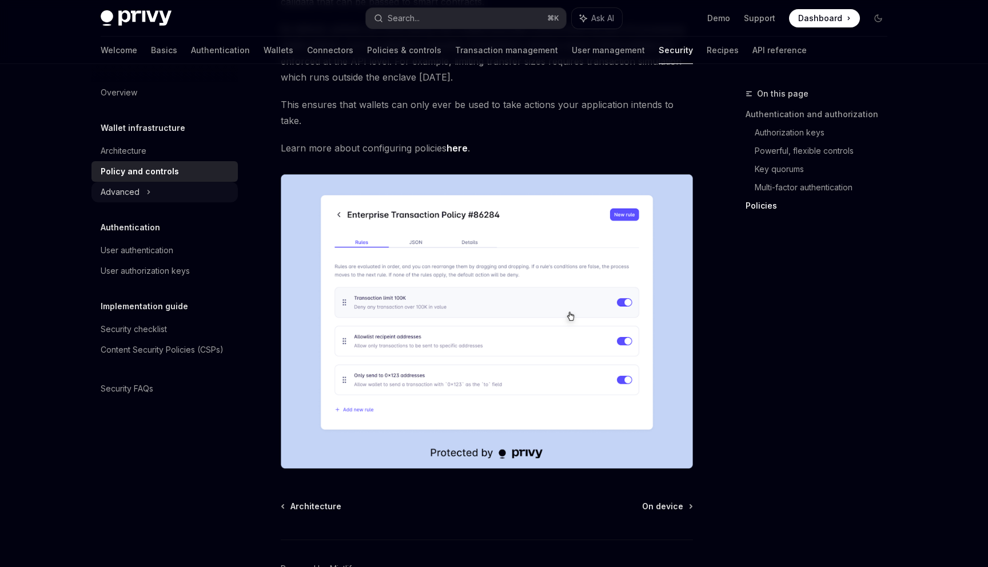
click at [173, 190] on div "Advanced" at bounding box center [164, 192] width 146 height 21
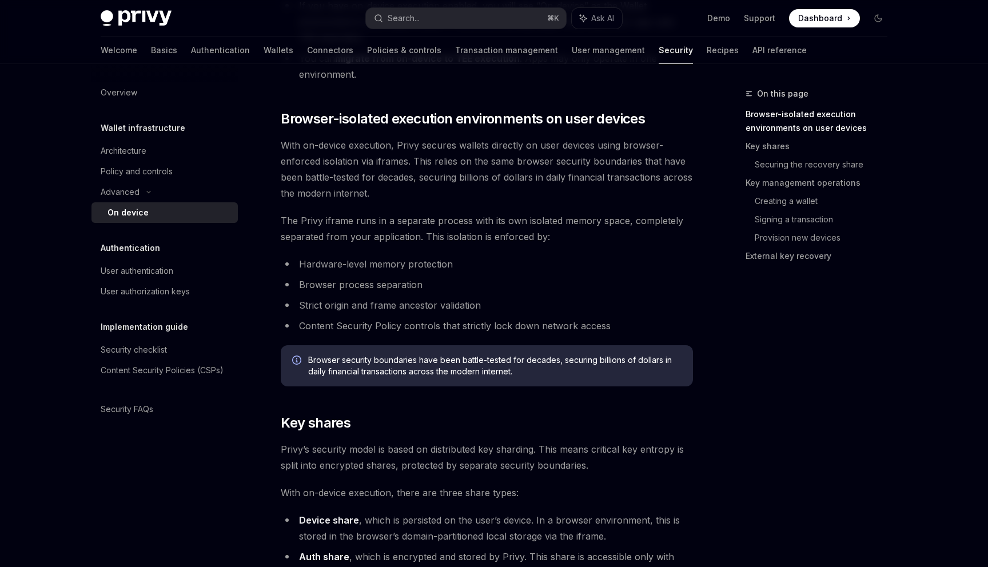
scroll to position [426, 0]
click at [431, 263] on li "Hardware-level memory protection" at bounding box center [487, 263] width 412 height 16
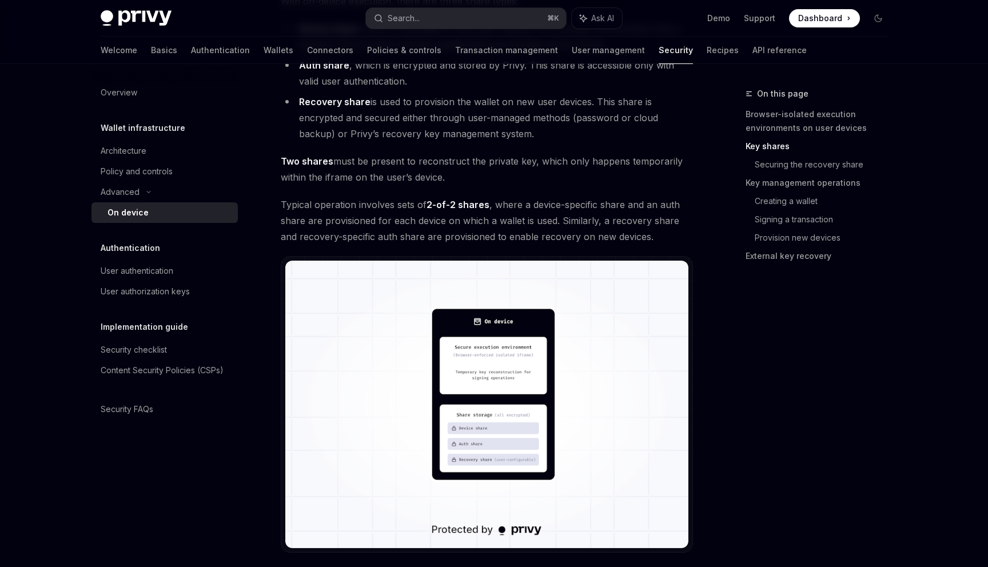
scroll to position [642, 0]
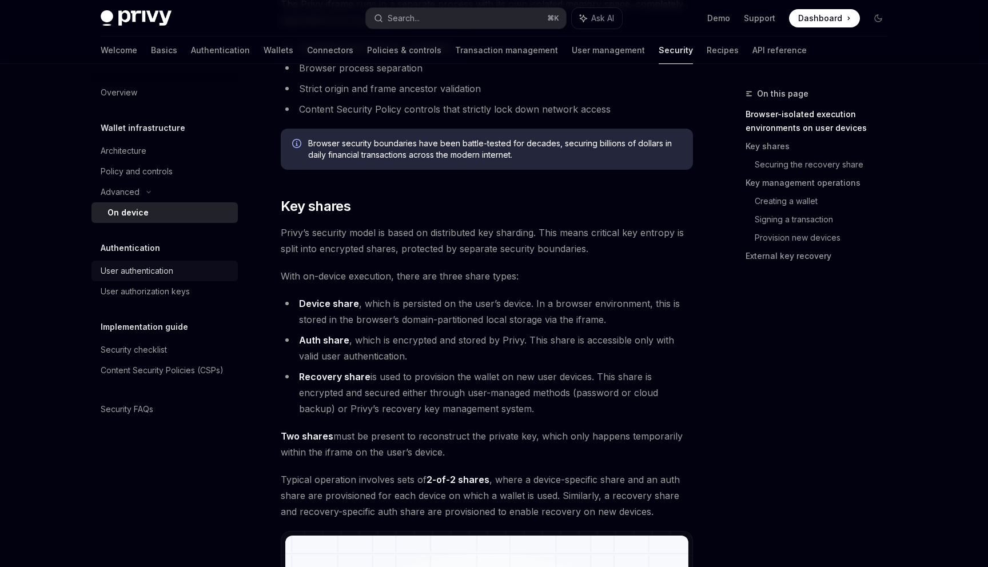
click at [130, 275] on div "User authentication" at bounding box center [137, 271] width 73 height 14
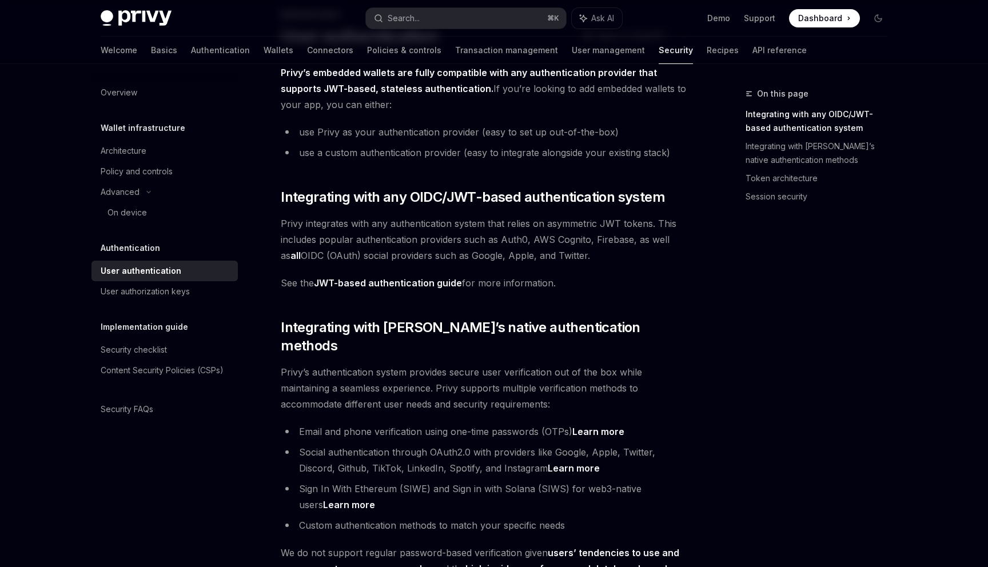
scroll to position [179, 0]
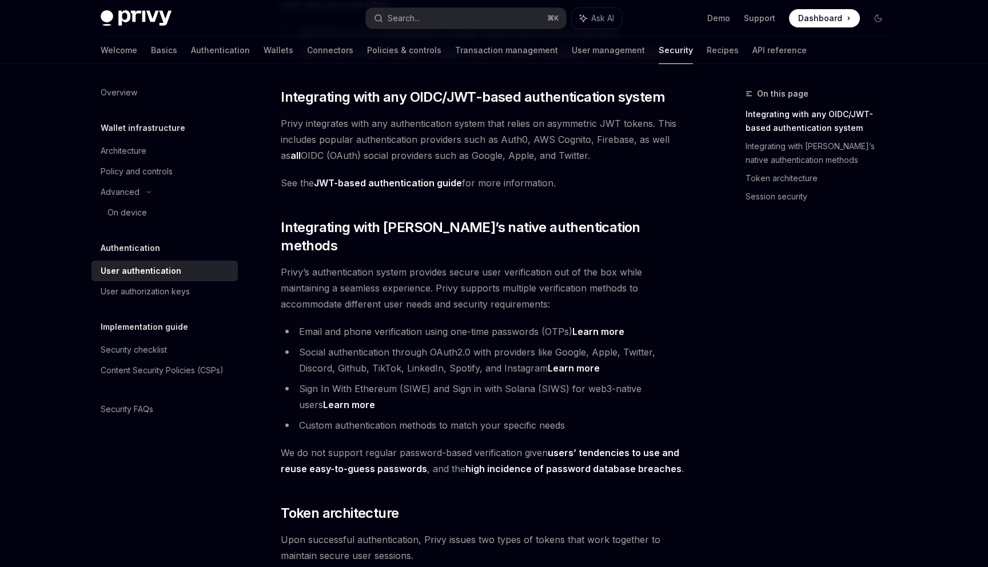
click at [438, 182] on link "JWT-based authentication guide" at bounding box center [388, 183] width 148 height 12
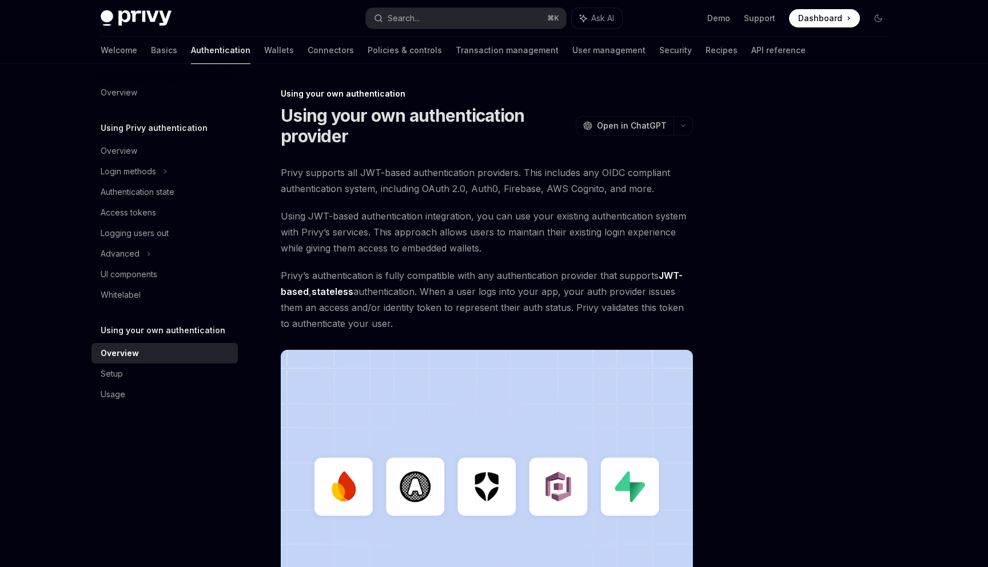
click at [665, 265] on div "Privy supports all JWT-based authentication providers. This includes any OIDC c…" at bounding box center [487, 405] width 412 height 480
click at [669, 278] on link "JWT-based" at bounding box center [482, 284] width 402 height 28
click at [586, 177] on span "Privy supports all JWT-based authentication providers. This includes any OIDC c…" at bounding box center [487, 181] width 412 height 32
click at [212, 369] on div "Setup" at bounding box center [166, 374] width 130 height 14
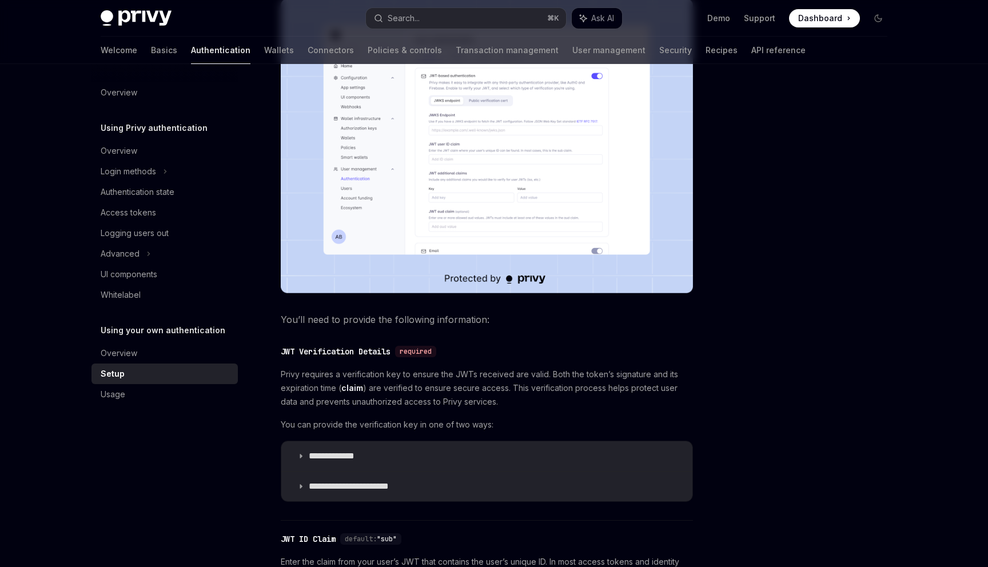
scroll to position [462, 0]
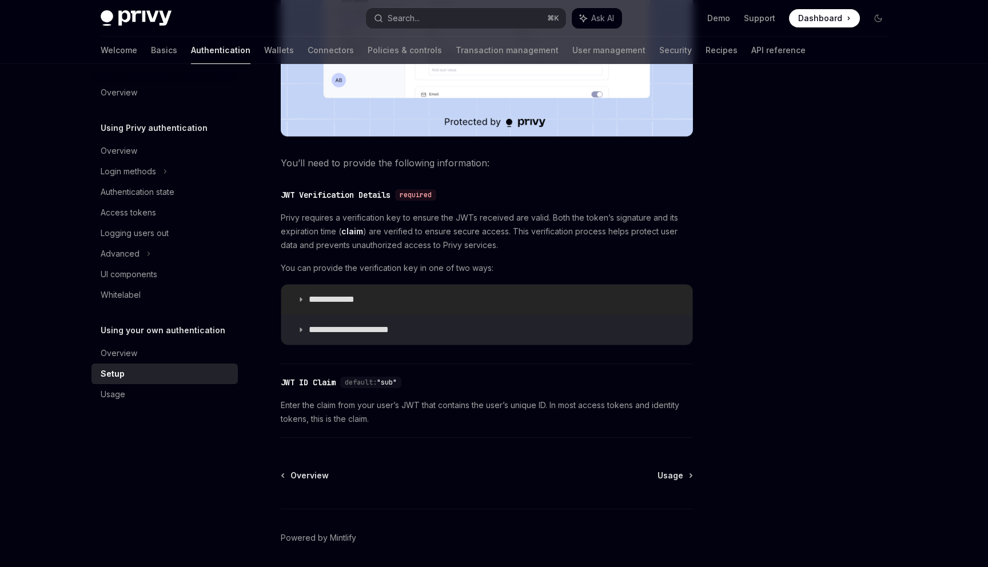
click at [362, 303] on p "**********" at bounding box center [343, 299] width 68 height 11
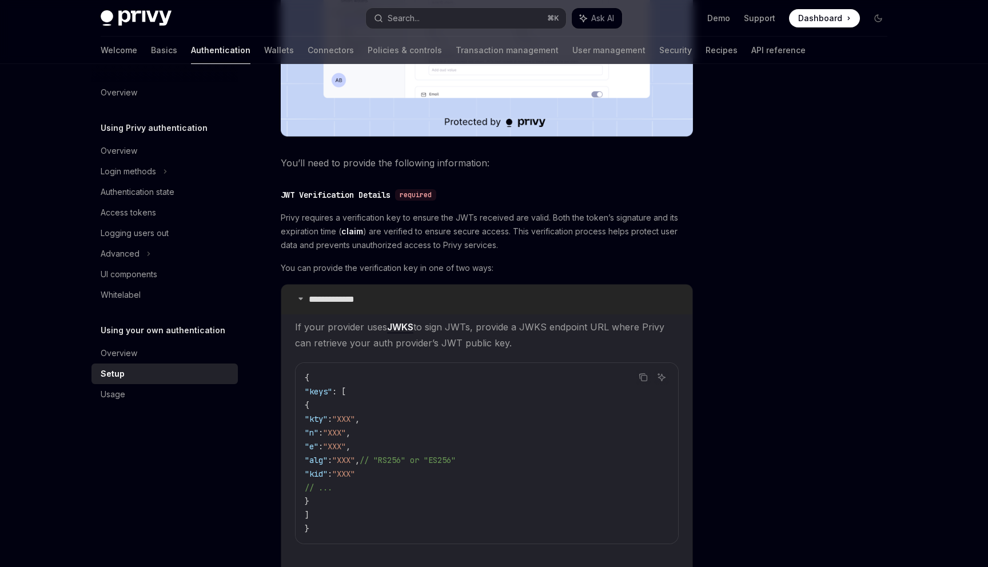
click at [362, 303] on p "**********" at bounding box center [343, 299] width 68 height 11
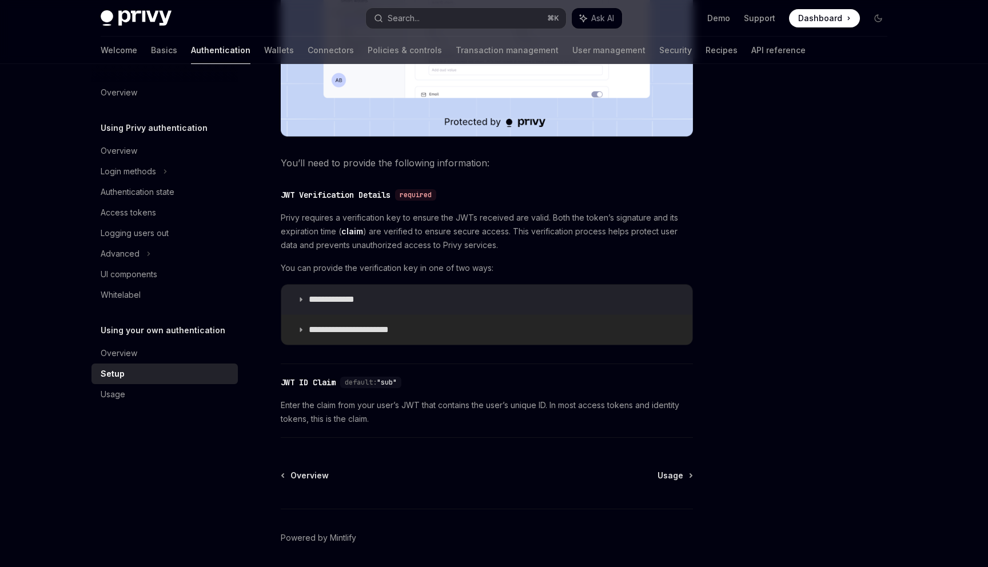
click at [370, 337] on summary "**********" at bounding box center [486, 330] width 411 height 30
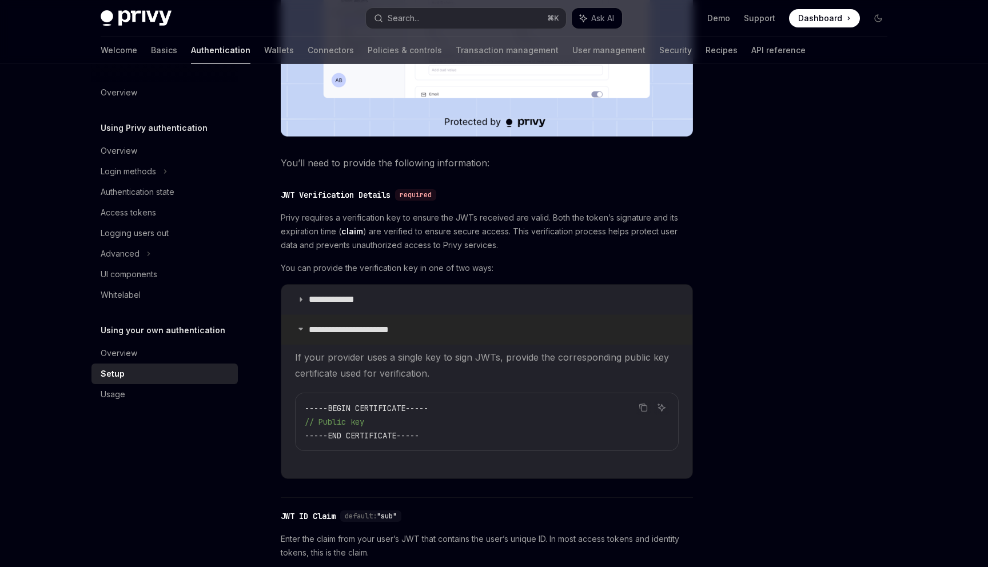
click at [370, 337] on summary "**********" at bounding box center [486, 330] width 411 height 30
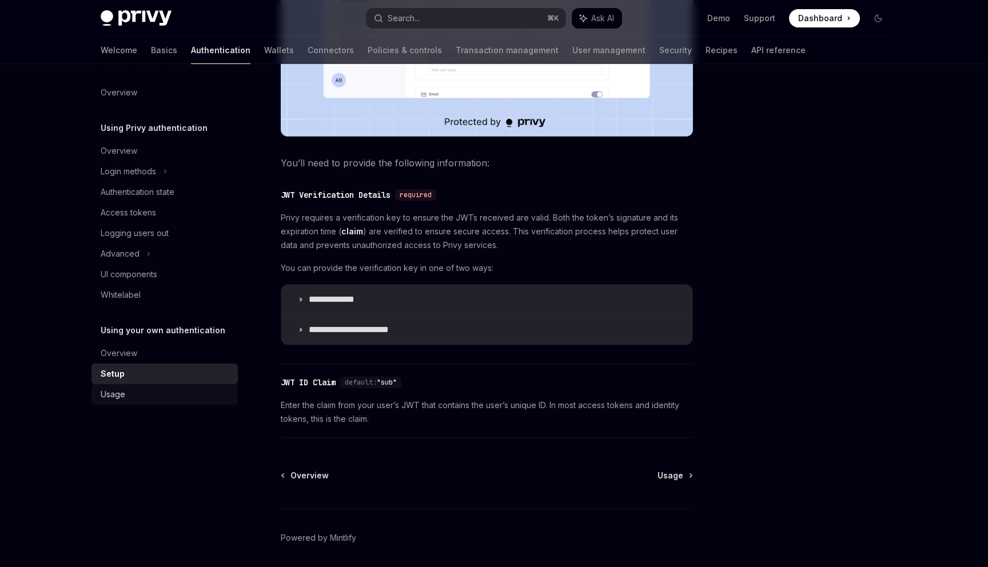
click at [160, 398] on div "Usage" at bounding box center [166, 395] width 130 height 14
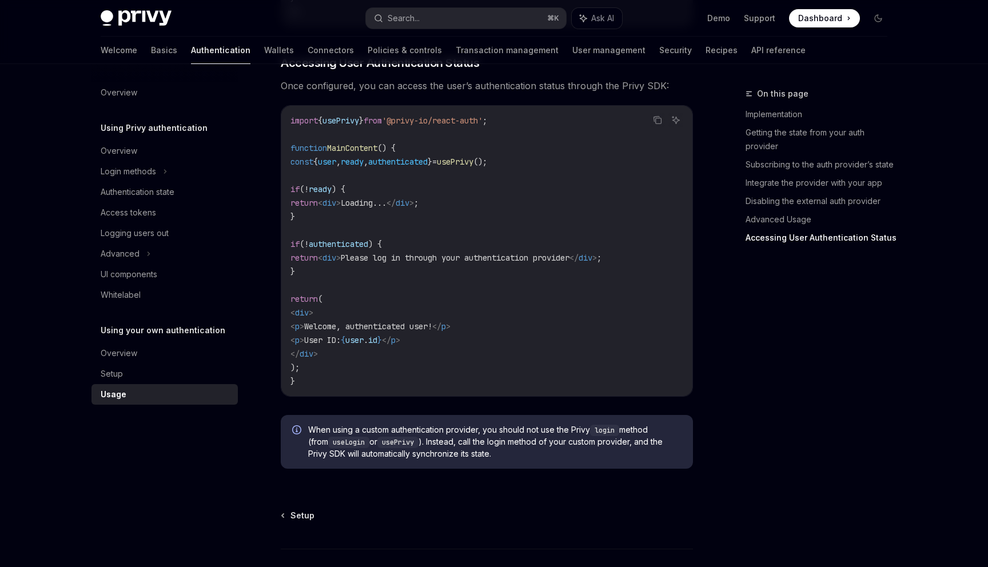
scroll to position [2346, 0]
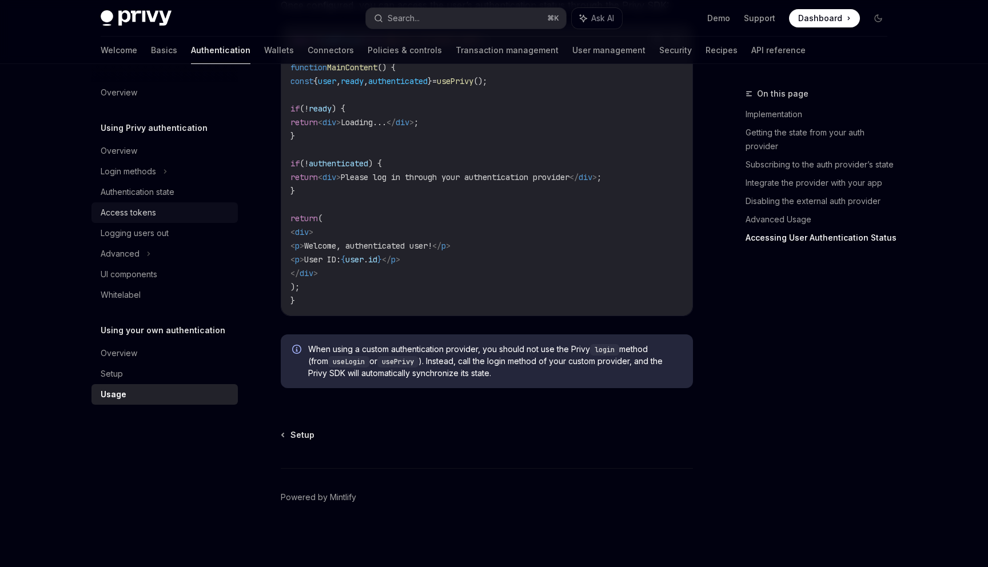
click at [122, 210] on div "Access tokens" at bounding box center [128, 213] width 55 height 14
type textarea "*"
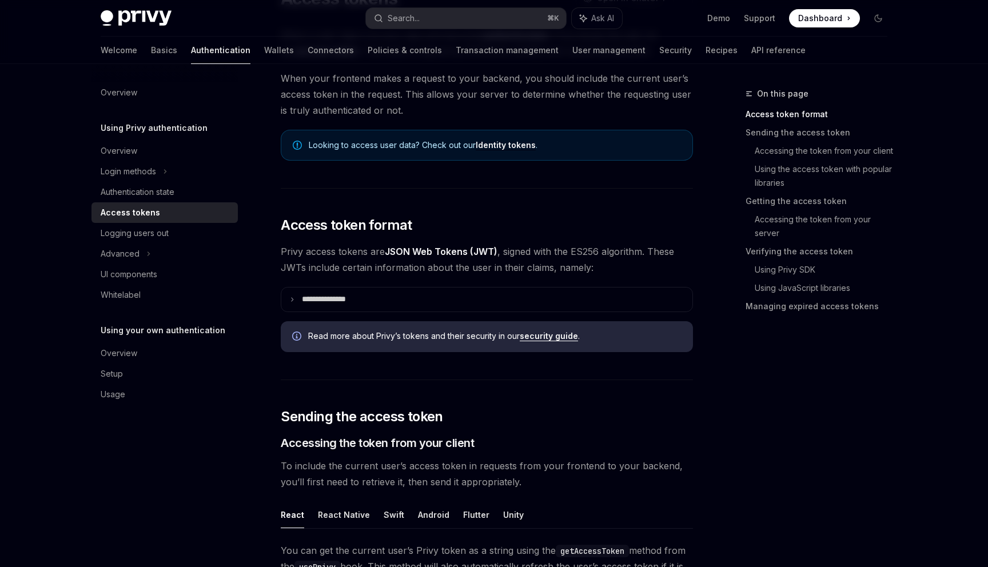
scroll to position [120, 0]
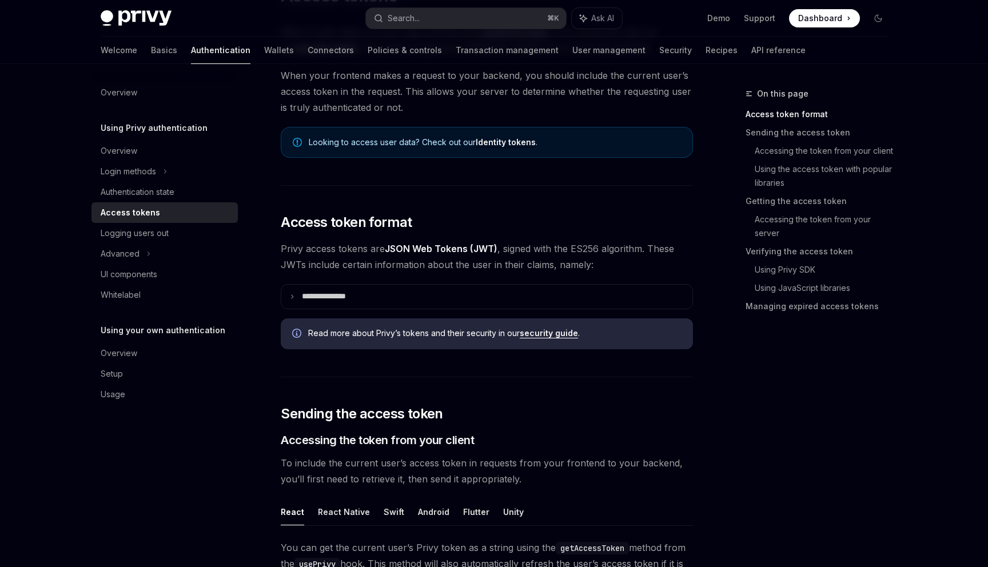
click at [528, 85] on span "When your frontend makes a request to your backend, you should include the curr…" at bounding box center [487, 91] width 412 height 48
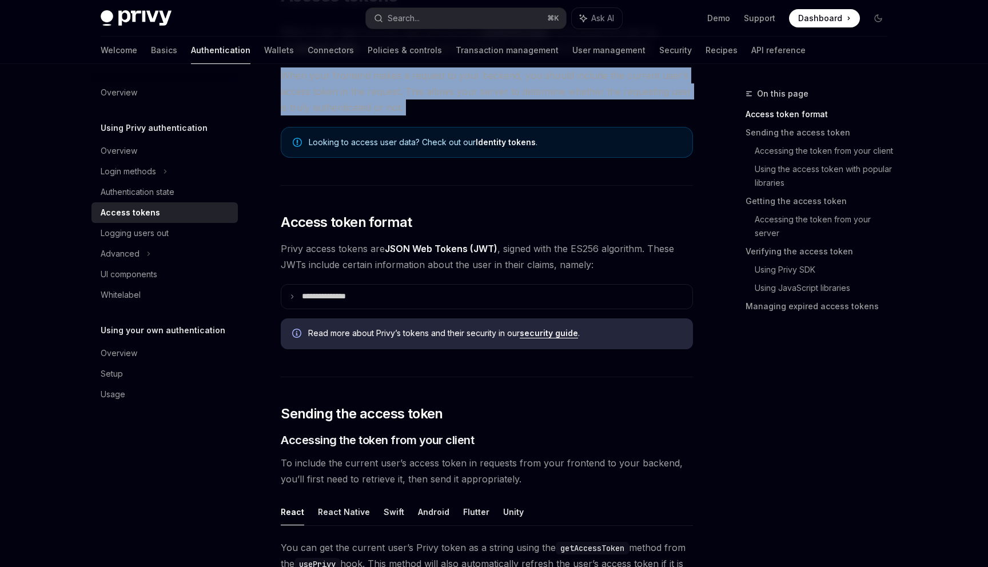
click at [528, 85] on span "When your frontend makes a request to your backend, you should include the curr…" at bounding box center [487, 91] width 412 height 48
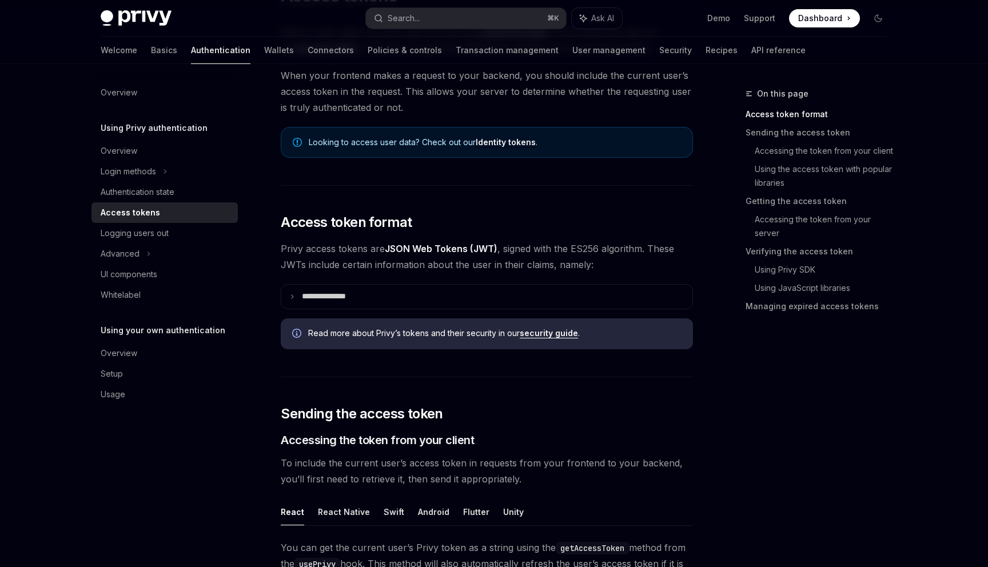
click at [571, 93] on span "When your frontend makes a request to your backend, you should include the curr…" at bounding box center [487, 91] width 412 height 48
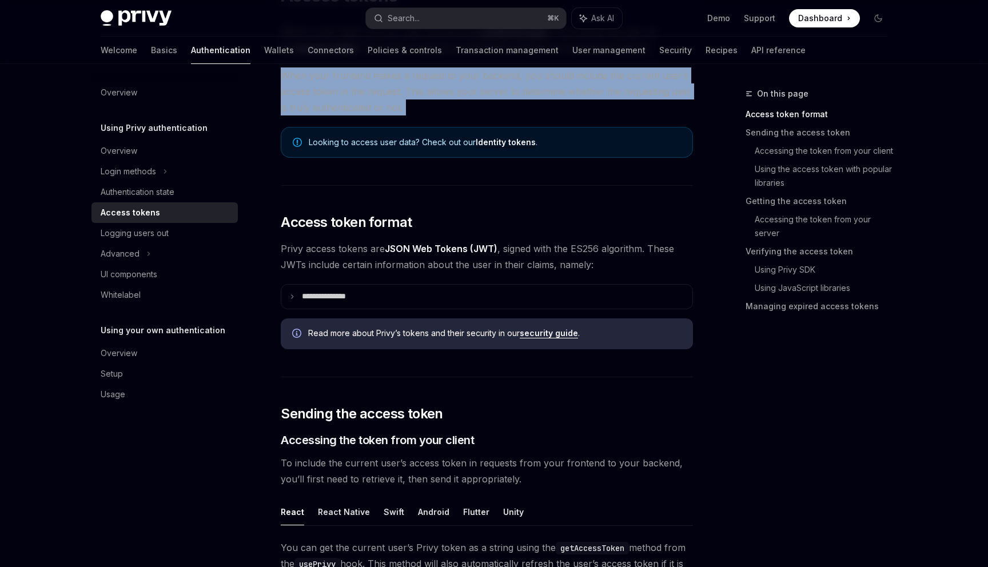
click at [571, 93] on span "When your frontend makes a request to your backend, you should include the curr…" at bounding box center [487, 91] width 412 height 48
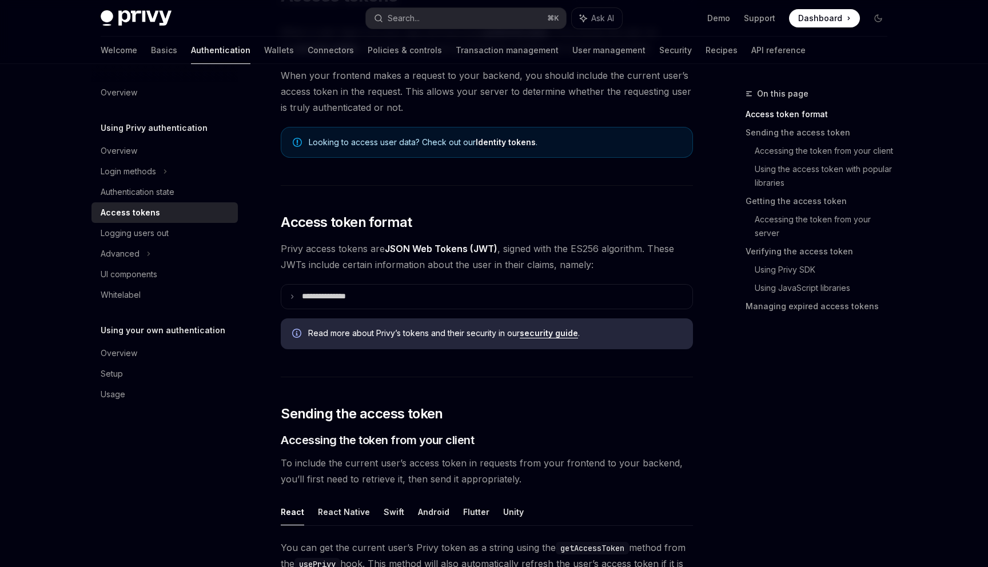
click at [620, 101] on span "When your frontend makes a request to your backend, you should include the curr…" at bounding box center [487, 91] width 412 height 48
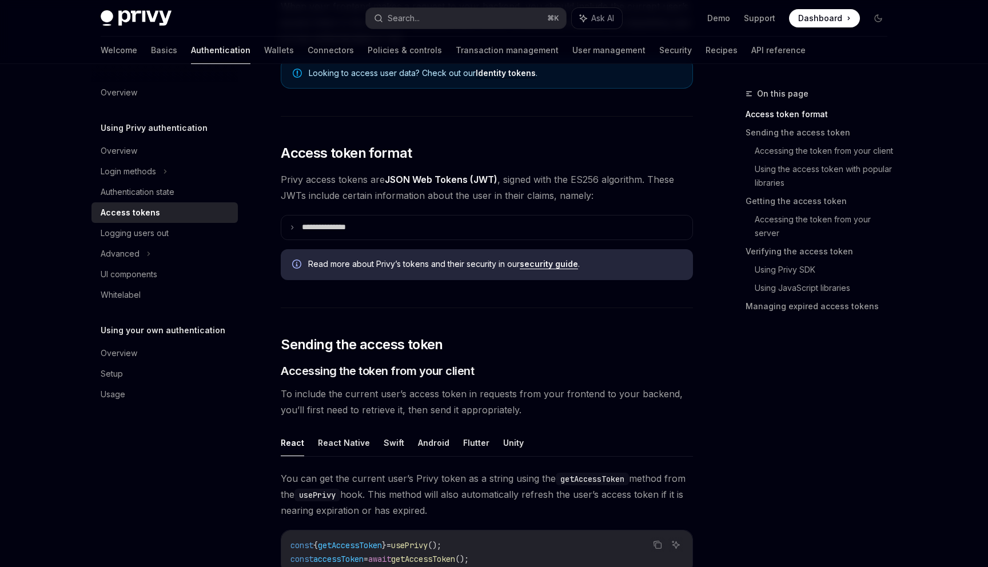
scroll to position [194, 0]
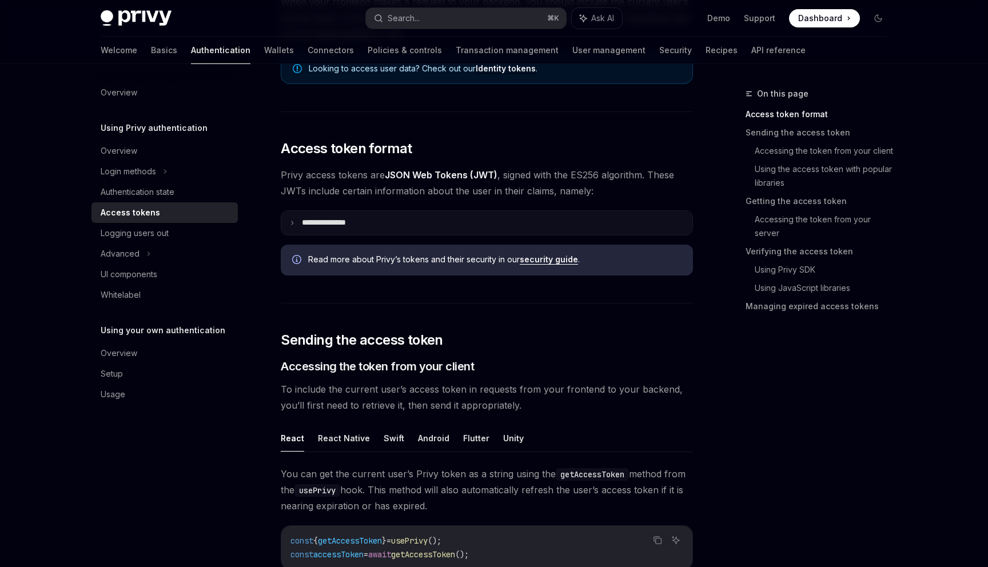
click at [414, 214] on summary "**********" at bounding box center [486, 223] width 411 height 24
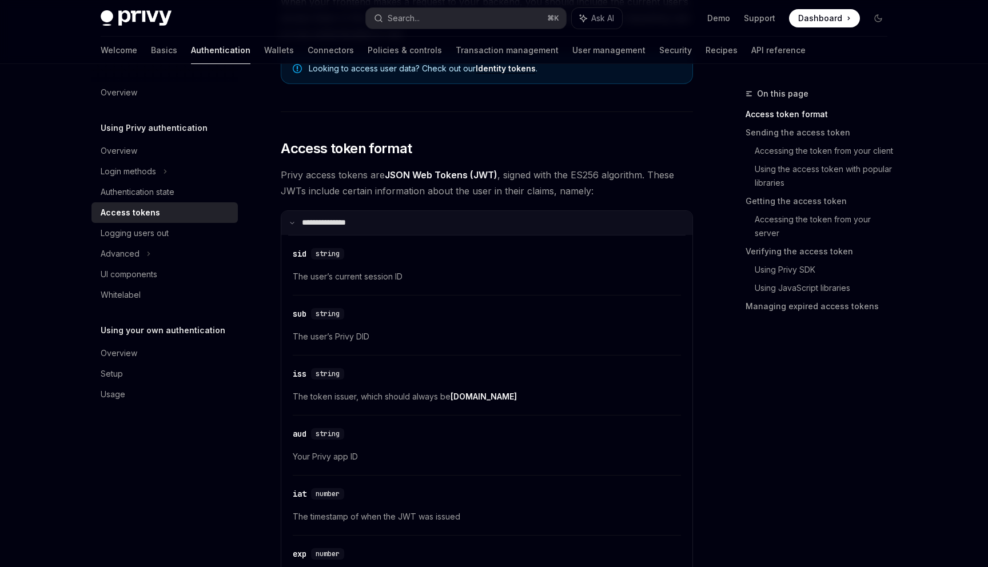
click at [414, 214] on summary "**********" at bounding box center [486, 223] width 411 height 24
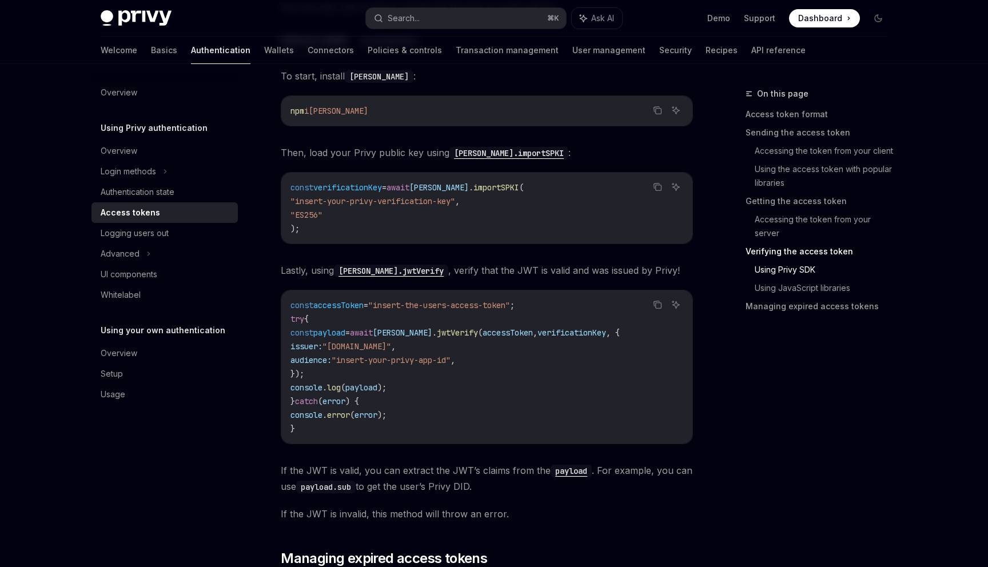
scroll to position [2680, 0]
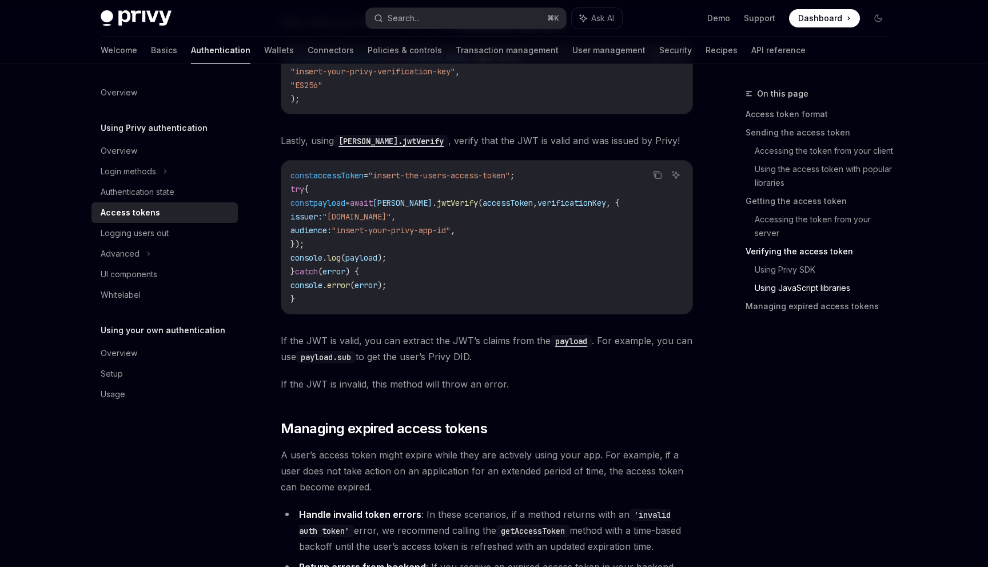
click at [620, 169] on code "const accessToken = "insert-the-users-access-token" ; try { const payload = awa…" at bounding box center [486, 237] width 393 height 137
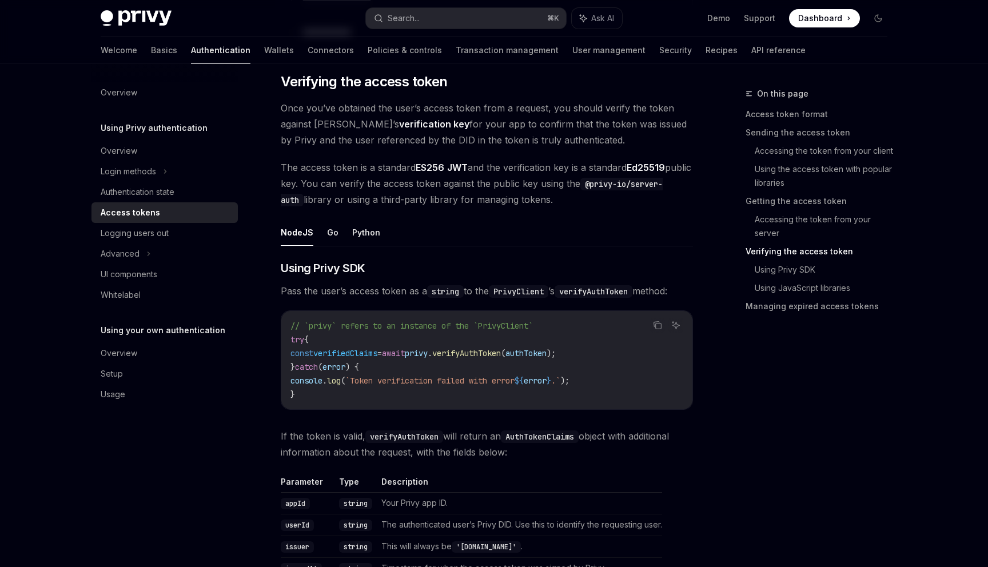
scroll to position [1637, 0]
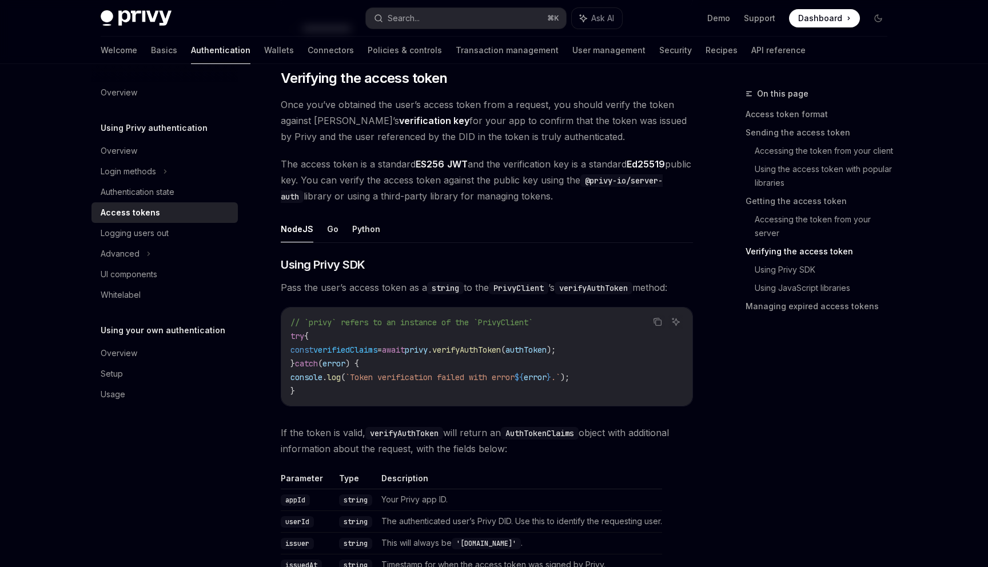
click at [368, 345] on span "verifiedClaims" at bounding box center [345, 350] width 64 height 10
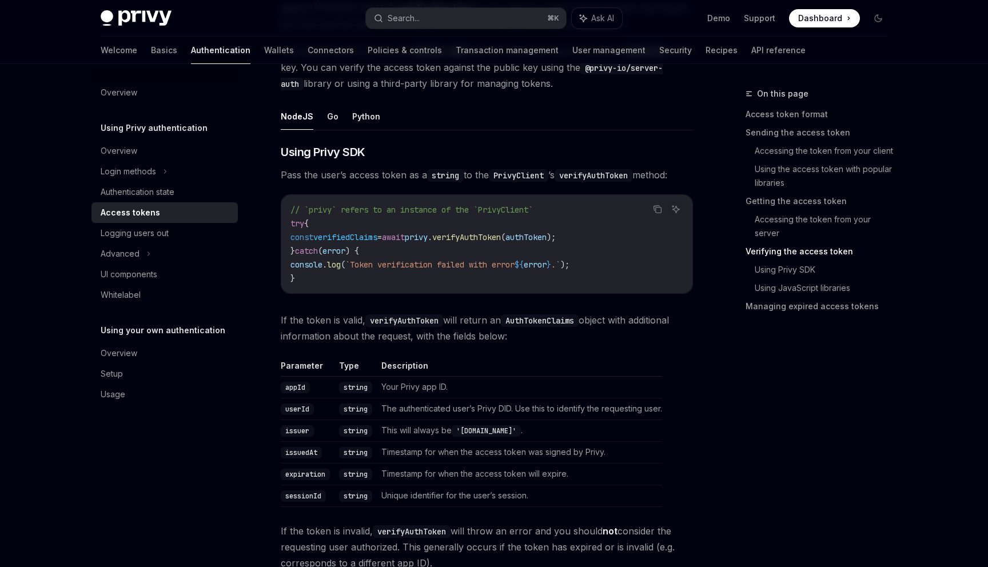
scroll to position [1767, 0]
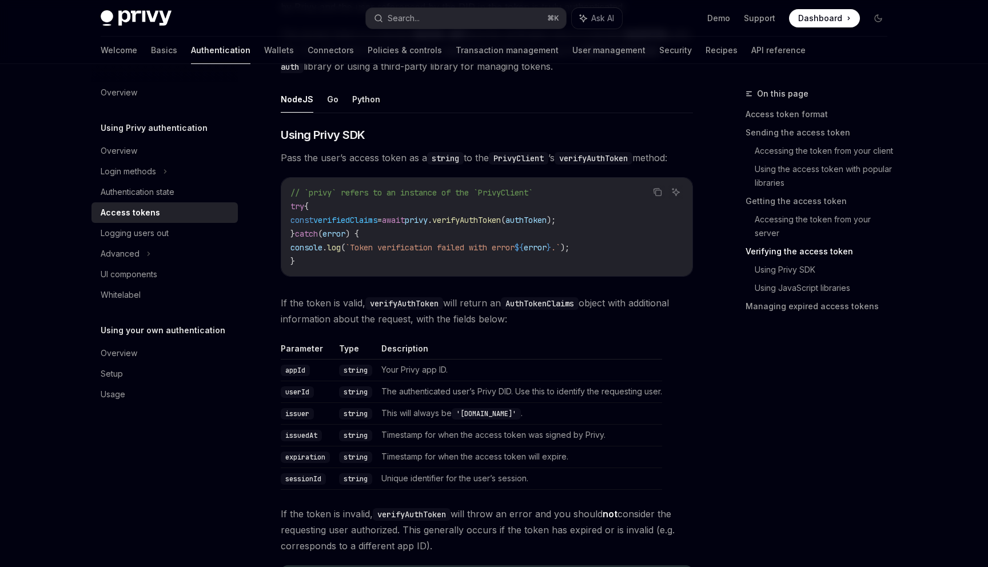
click at [390, 372] on td "Your Privy app ID." at bounding box center [519, 370] width 285 height 22
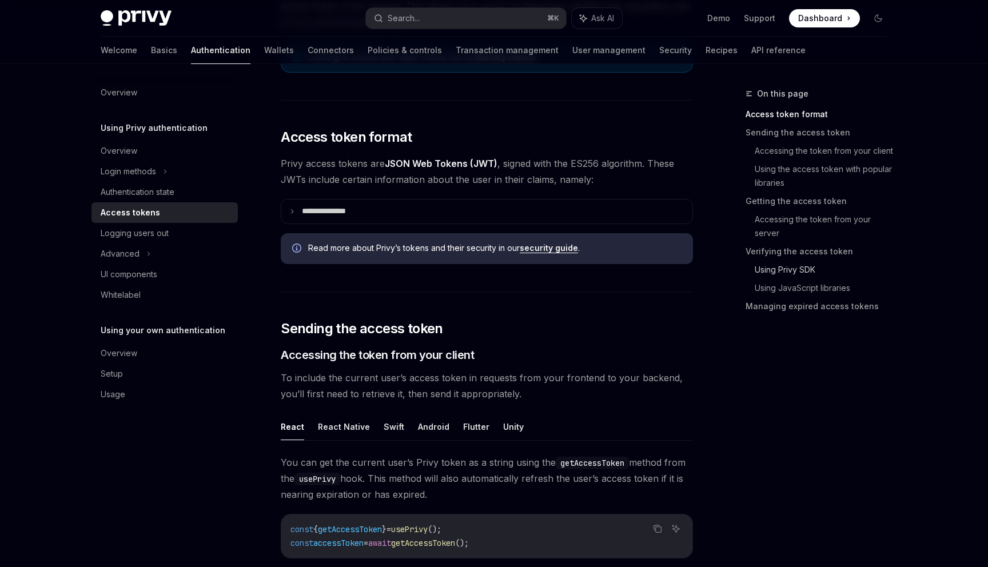
scroll to position [0, 0]
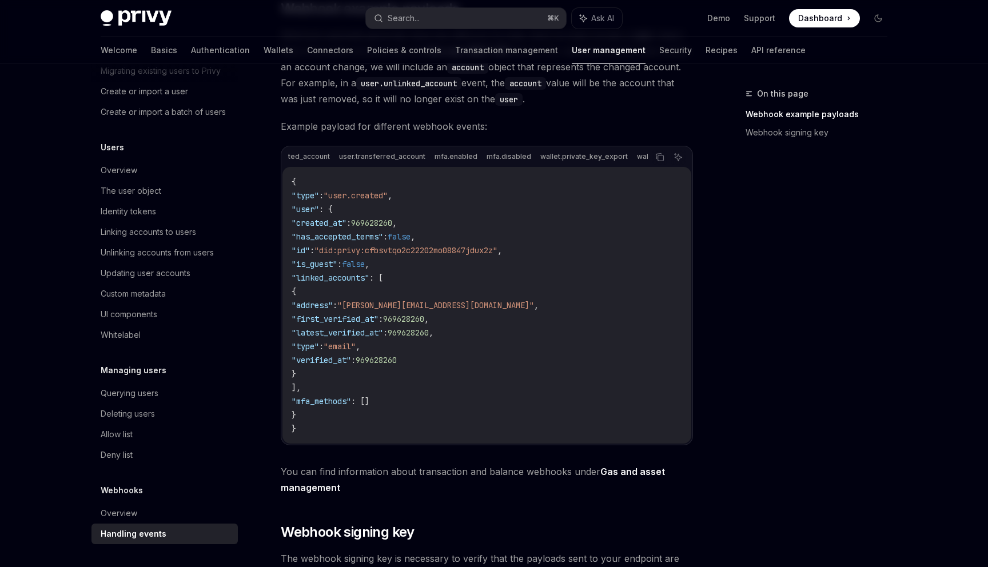
scroll to position [0, 541]
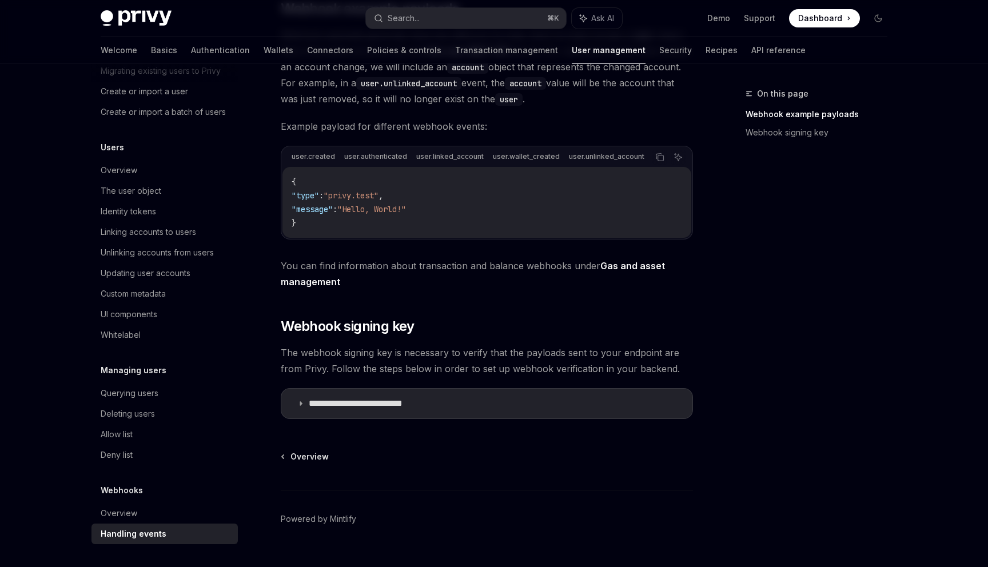
type textarea "*"
